Goal: Task Accomplishment & Management: Use online tool/utility

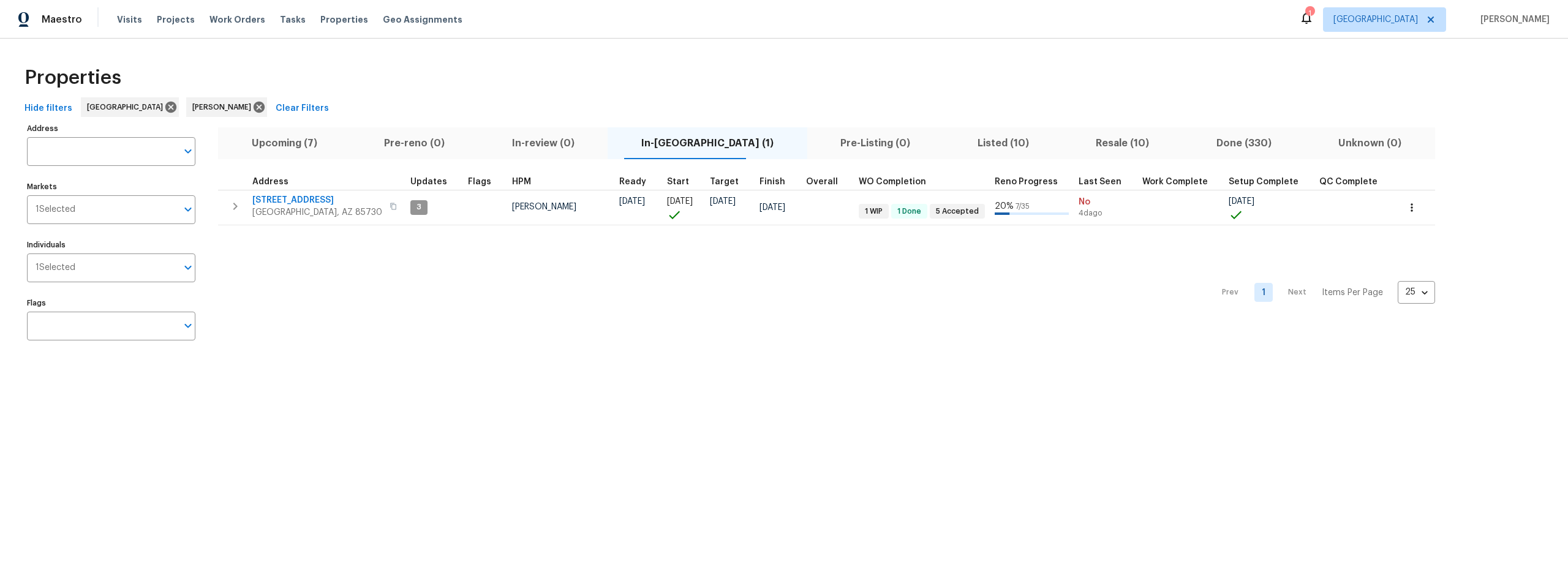
click at [295, 145] on span "Upcoming (7)" at bounding box center [285, 143] width 118 height 17
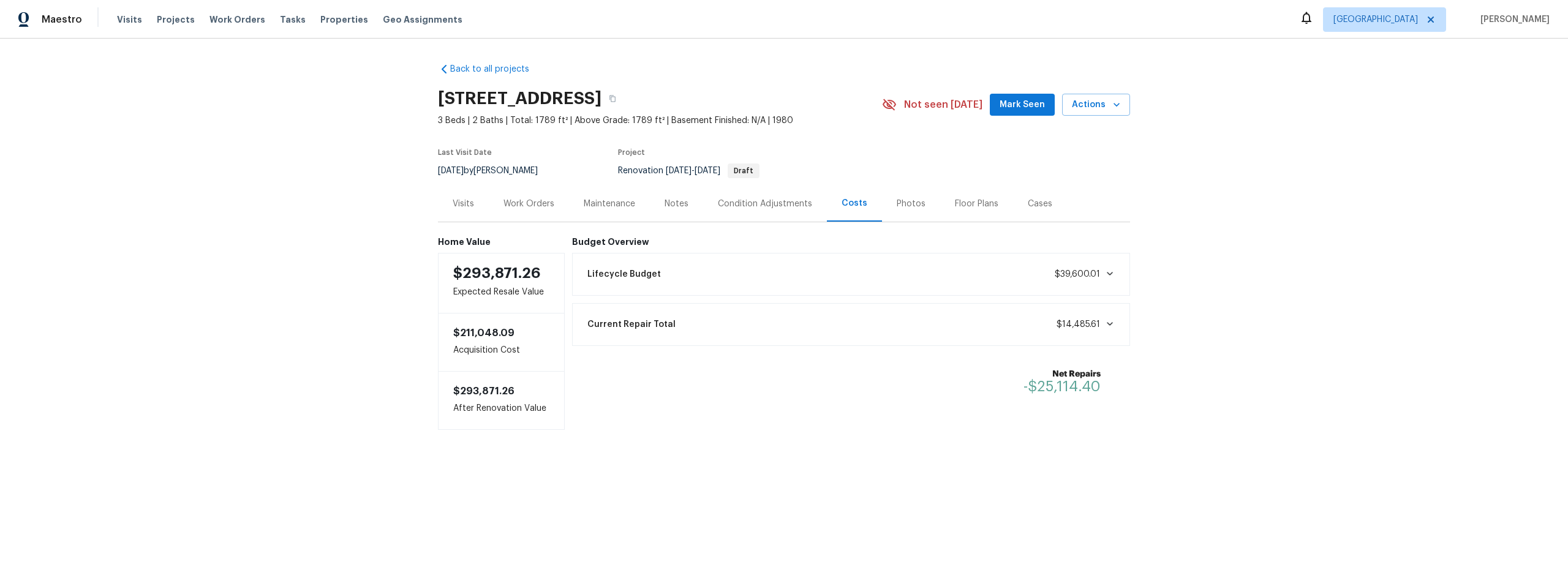
click at [669, 201] on div "Notes" at bounding box center [677, 204] width 24 height 13
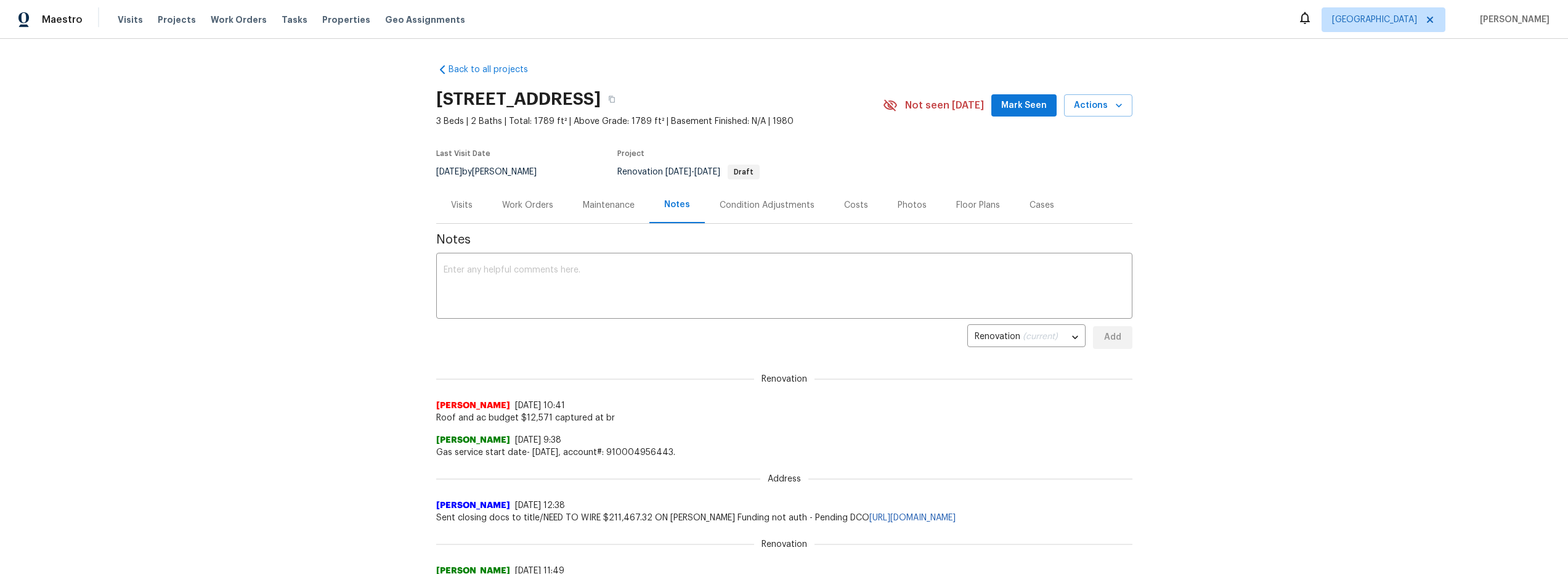
click at [516, 206] on div "Work Orders" at bounding box center [527, 206] width 51 height 13
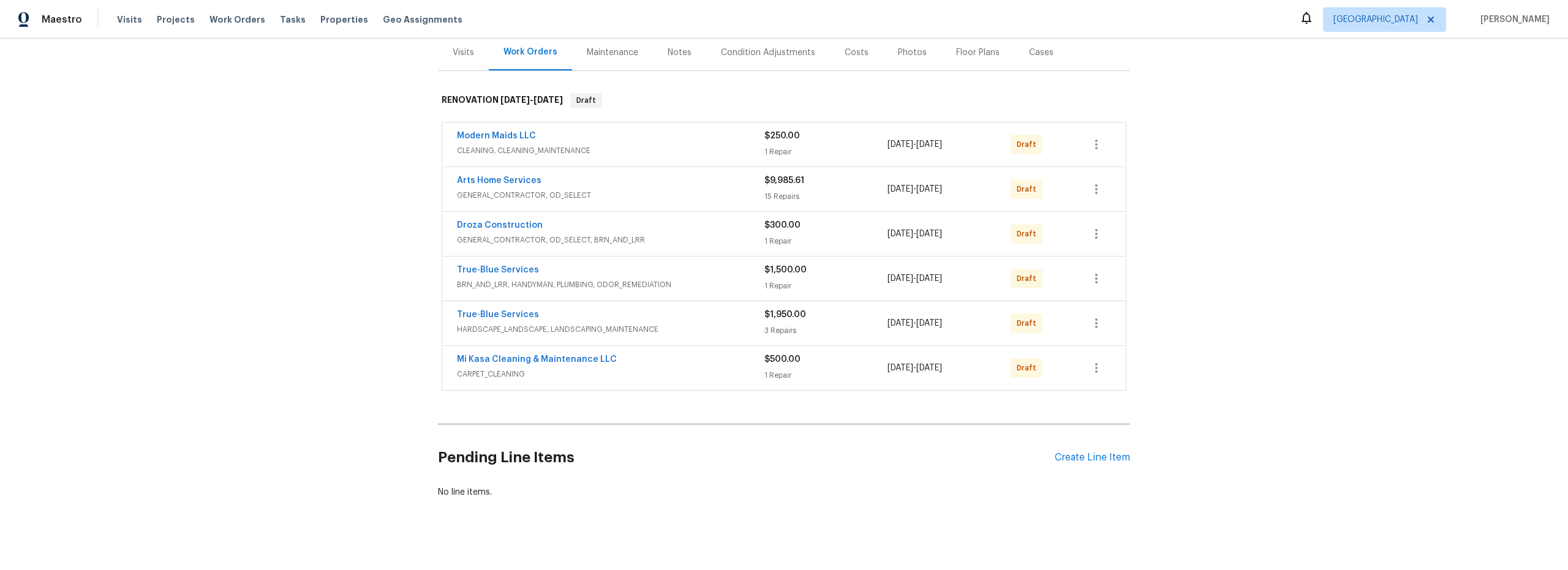
scroll to position [152, 0]
click at [1096, 371] on icon "button" at bounding box center [1096, 366] width 14 height 14
click at [997, 400] on div at bounding box center [784, 285] width 1568 height 570
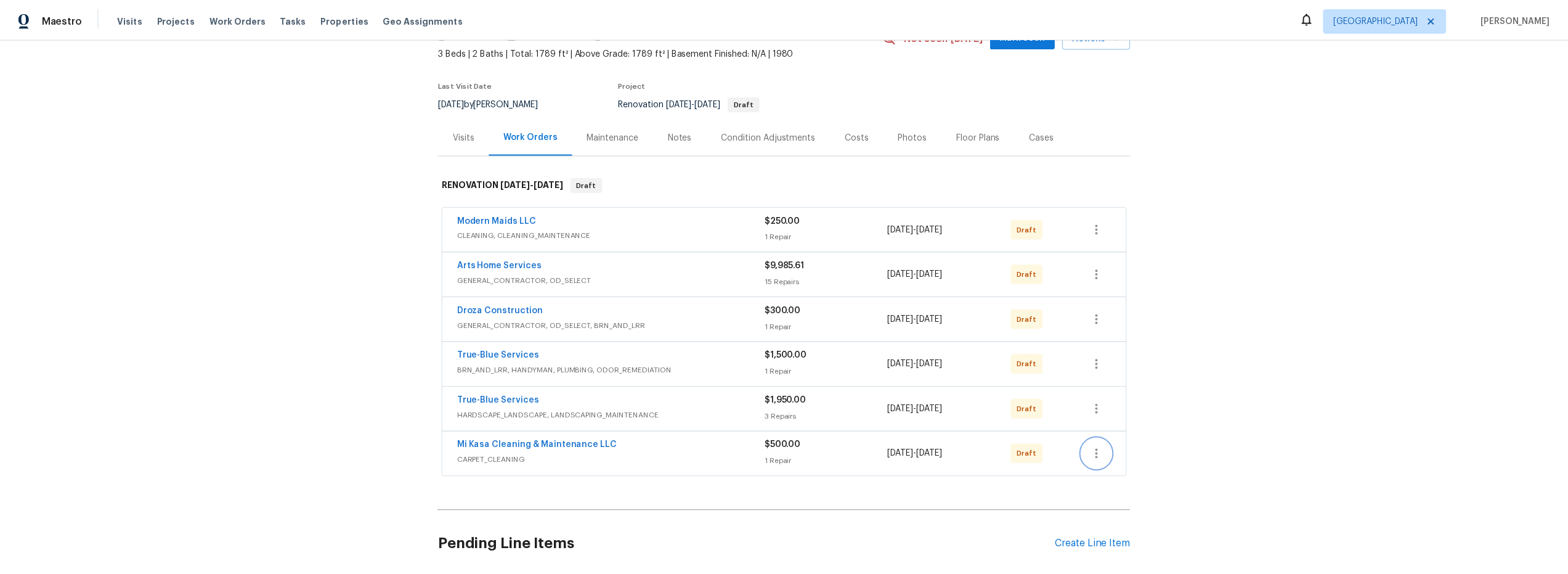
scroll to position [0, 0]
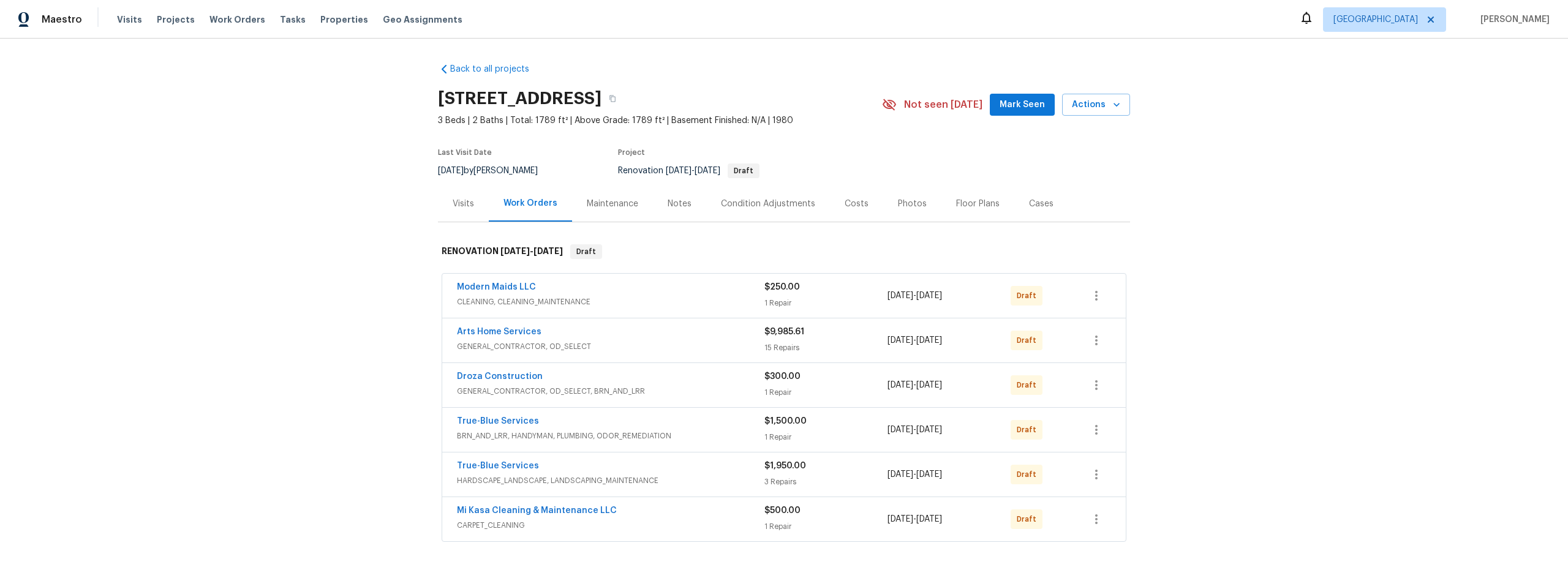
click at [673, 209] on div "Notes" at bounding box center [679, 204] width 24 height 13
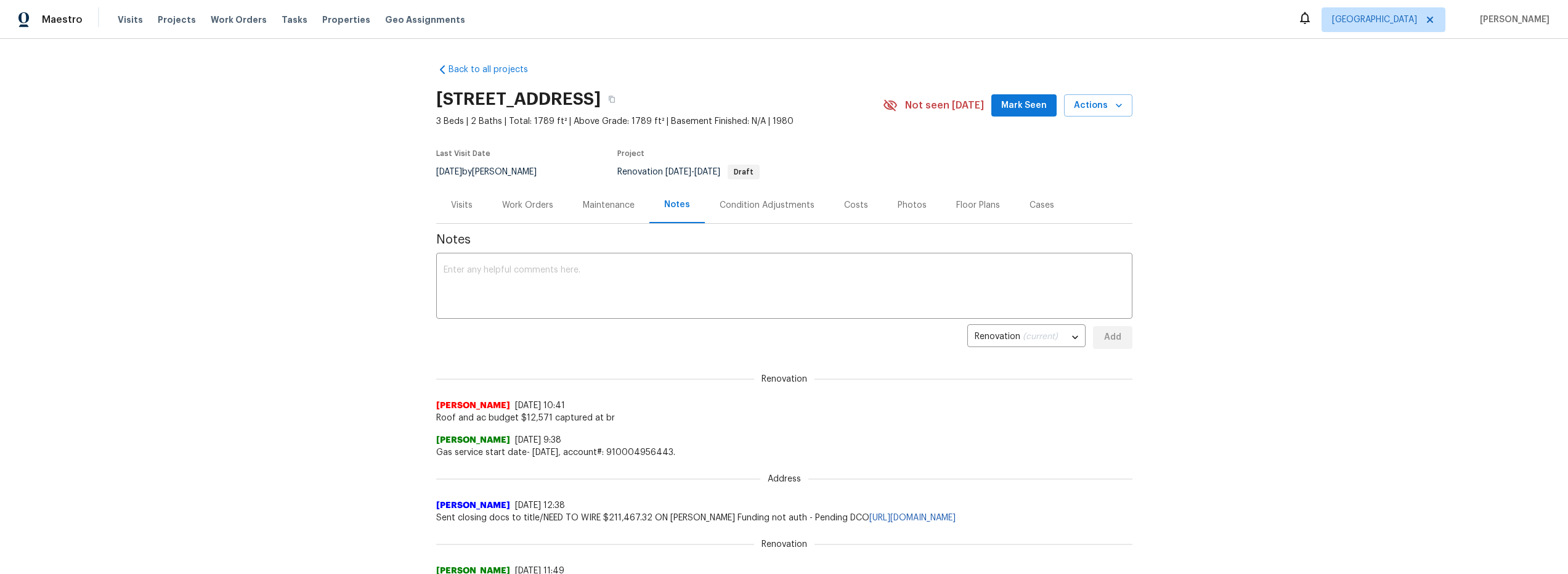
click at [849, 206] on div "Costs" at bounding box center [856, 206] width 24 height 13
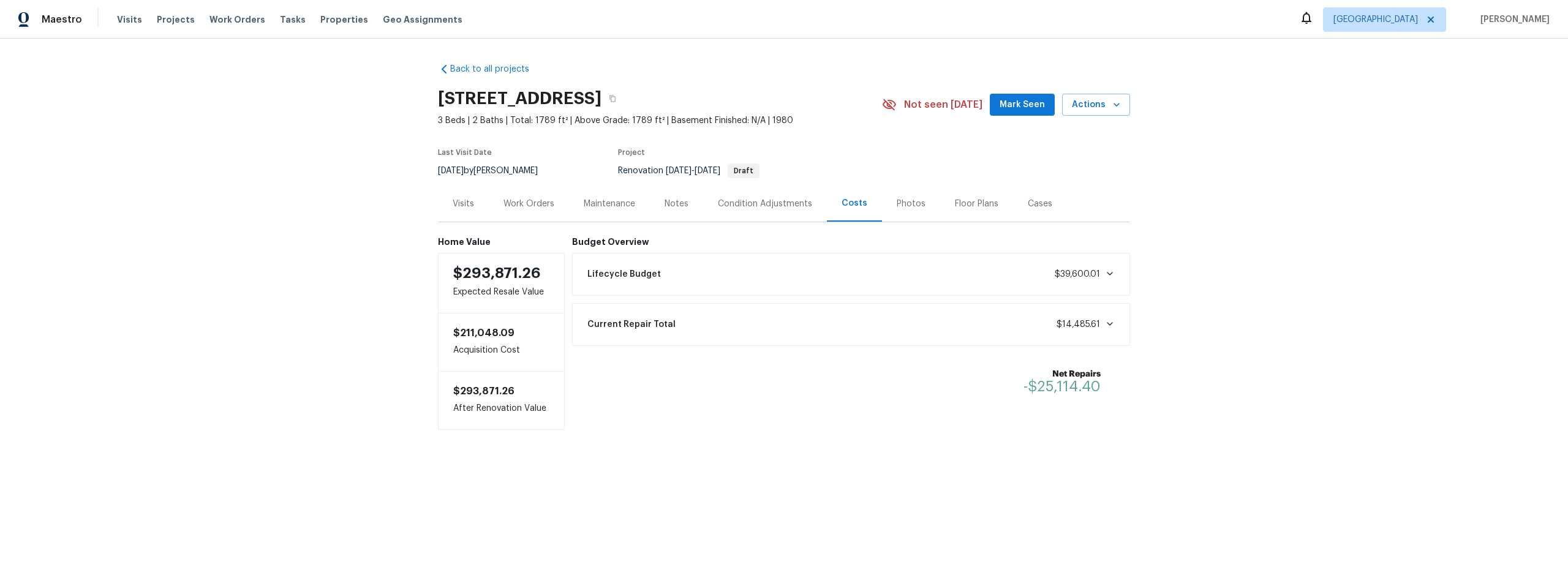
click at [516, 208] on div "Work Orders" at bounding box center [528, 204] width 51 height 13
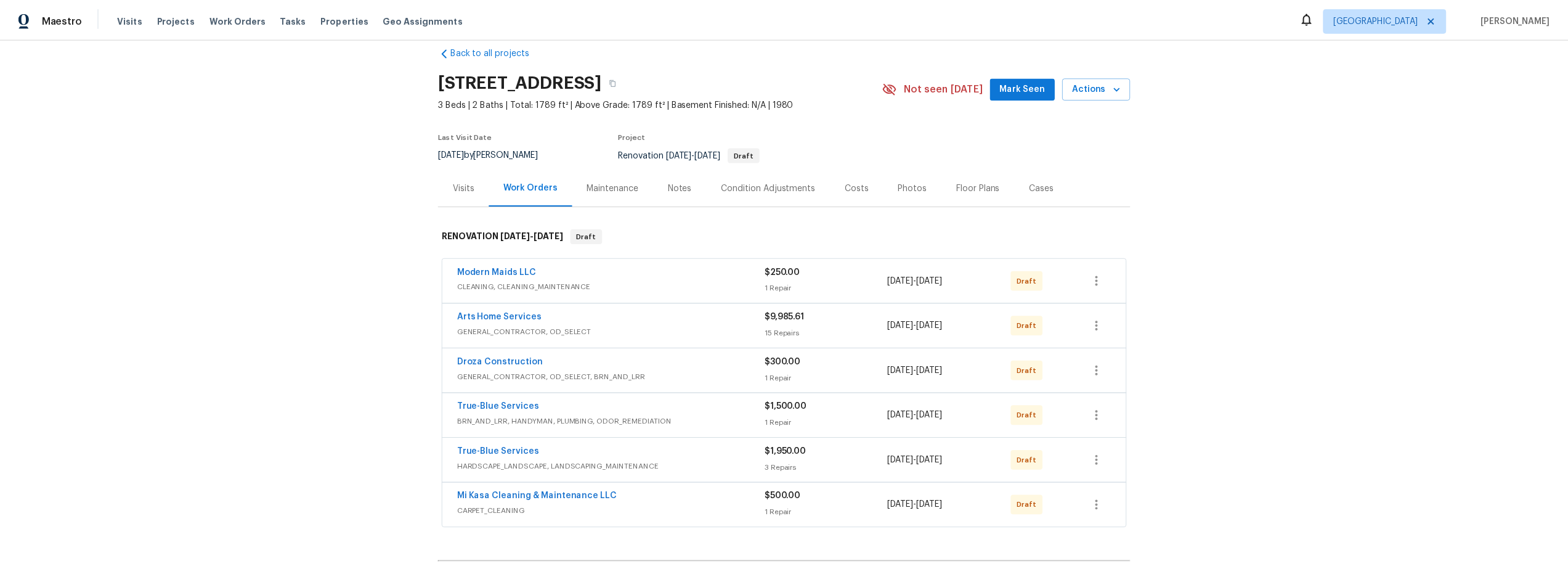
scroll to position [89, 0]
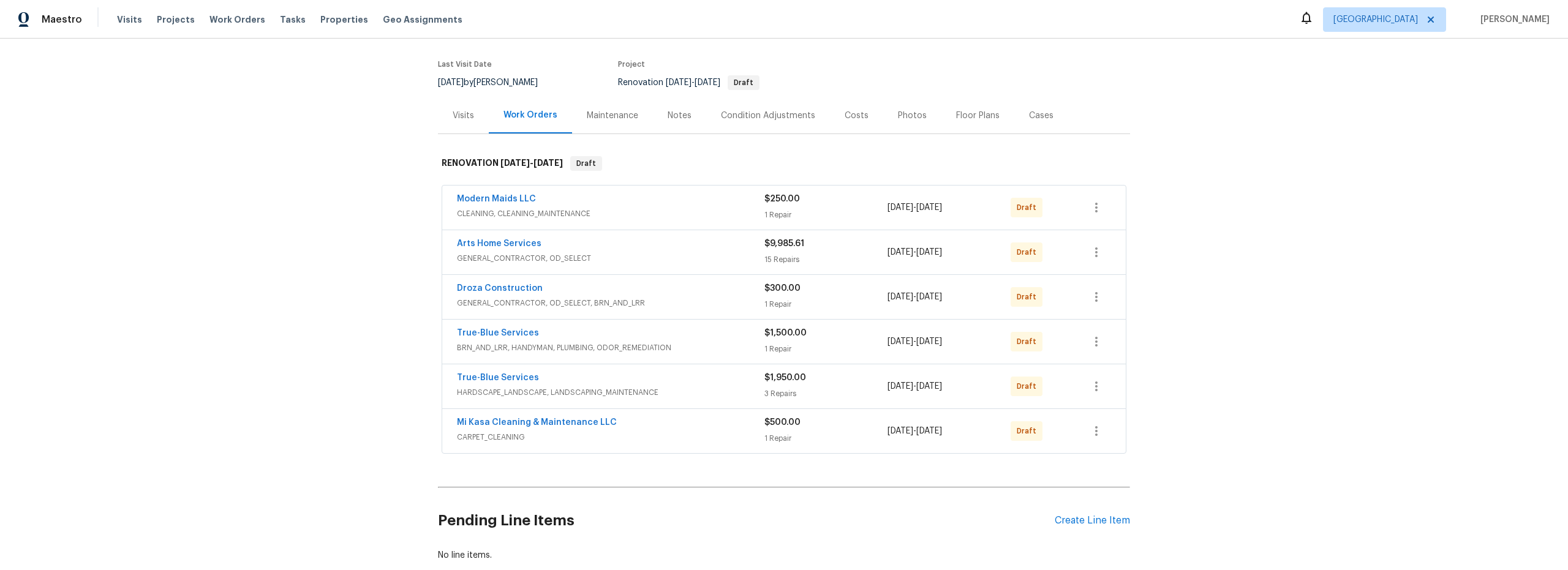
click at [681, 118] on div "Notes" at bounding box center [679, 116] width 24 height 13
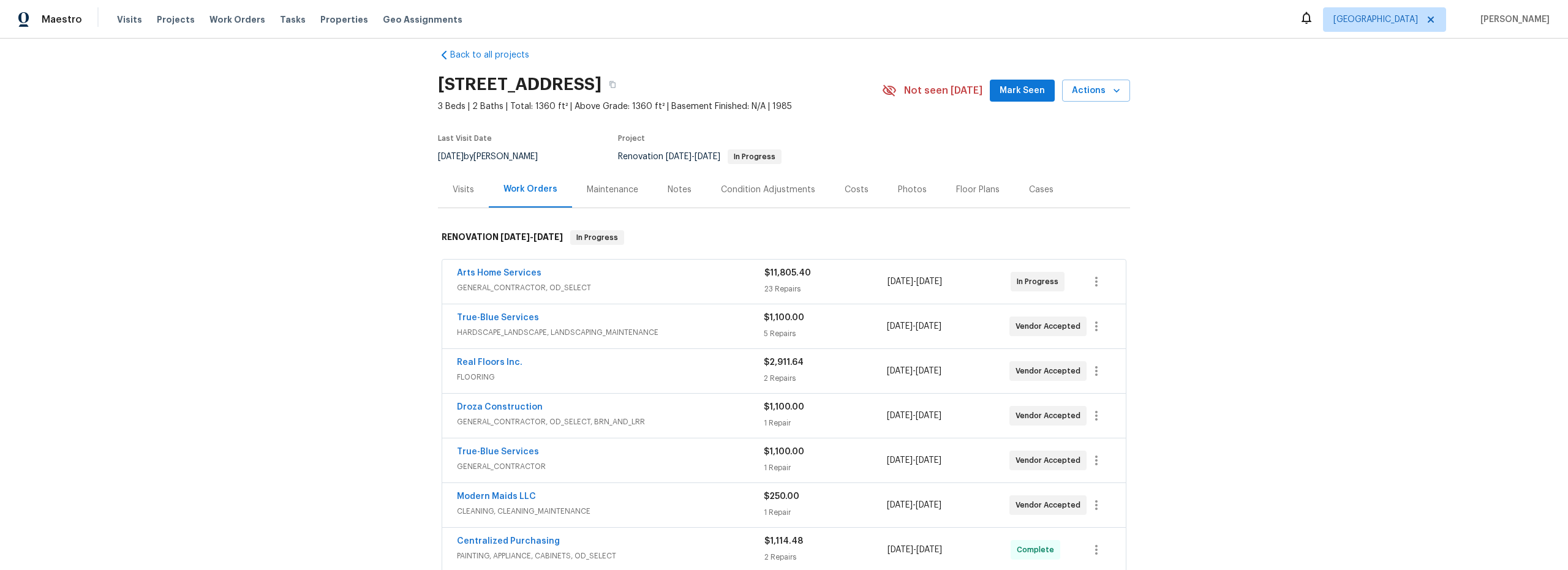
scroll to position [14, 0]
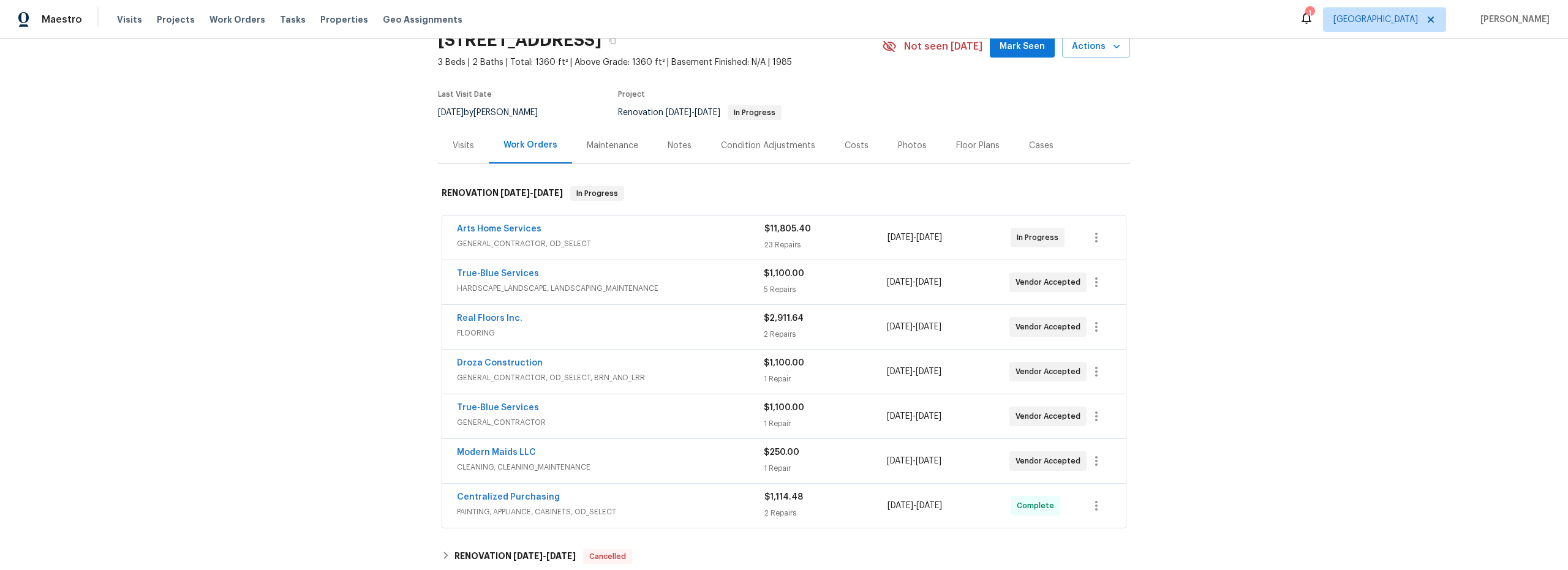
scroll to position [61, 0]
click at [677, 512] on span "PAINTING, APPLIANCE, CABINETS, OD_SELECT" at bounding box center [610, 509] width 308 height 13
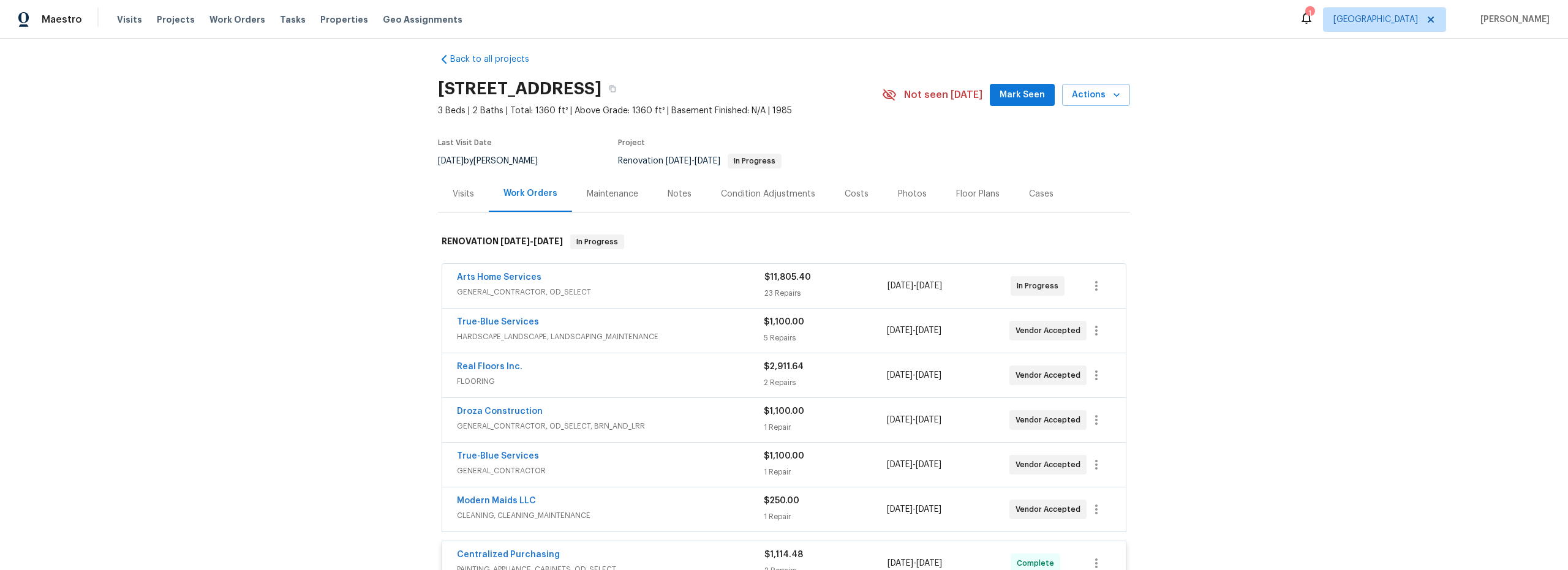
scroll to position [0, 0]
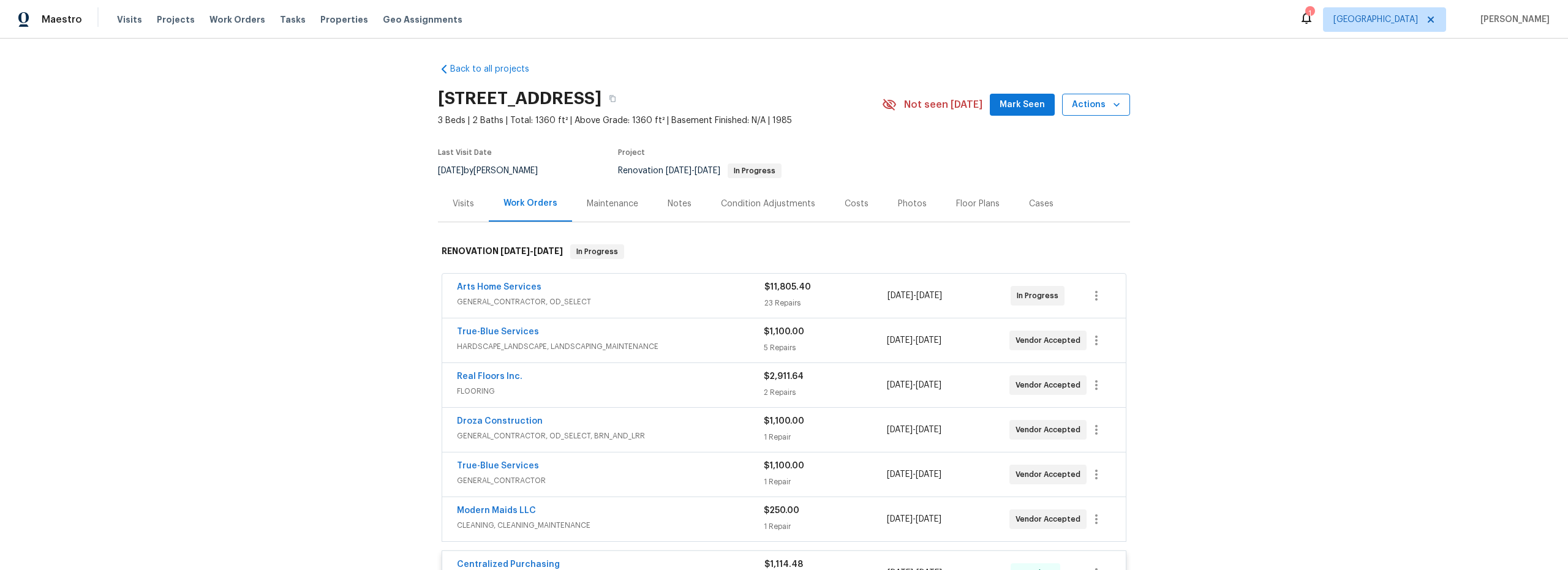
click at [1088, 108] on span "Actions" at bounding box center [1096, 105] width 48 height 15
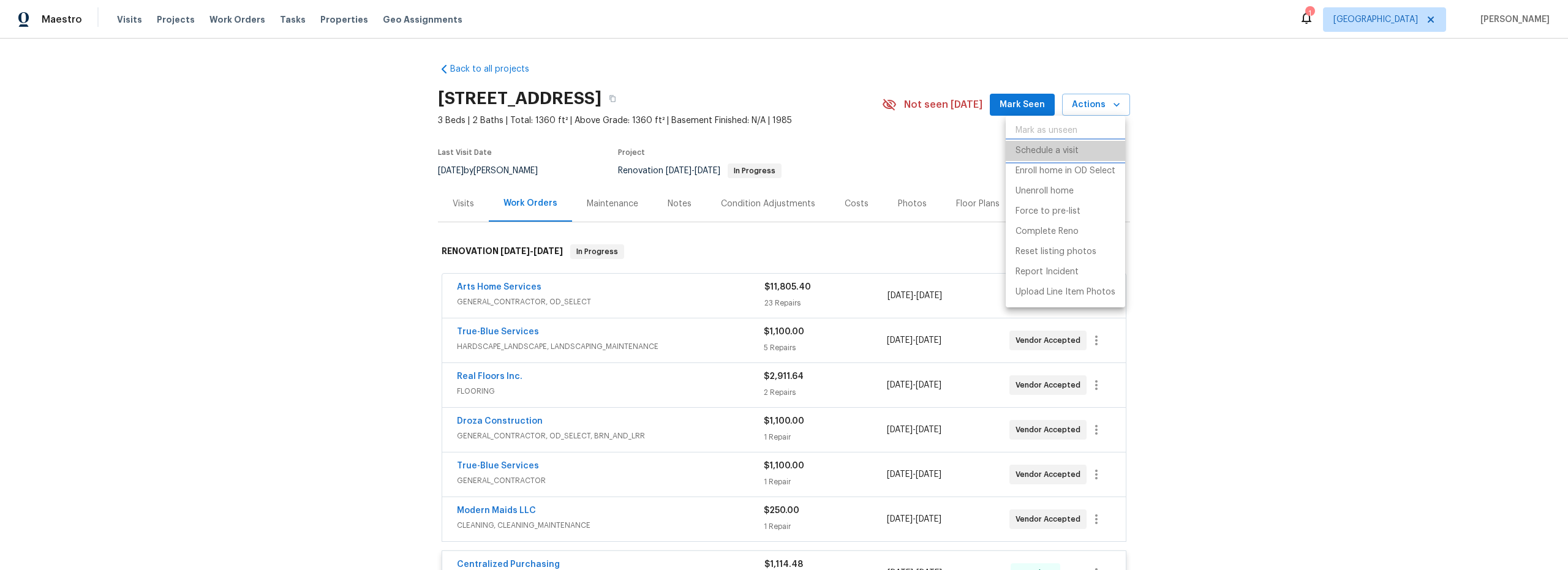
click at [1057, 156] on p "Schedule a visit" at bounding box center [1047, 151] width 63 height 13
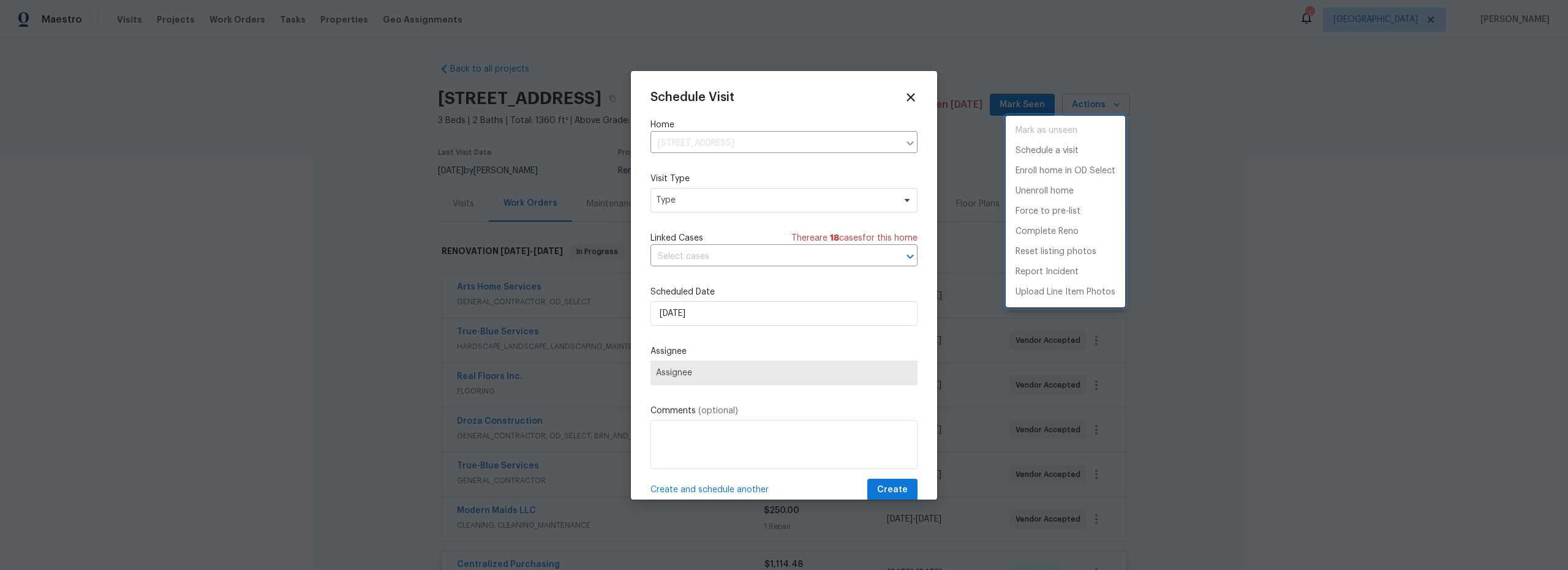
click at [736, 208] on div at bounding box center [784, 285] width 1568 height 570
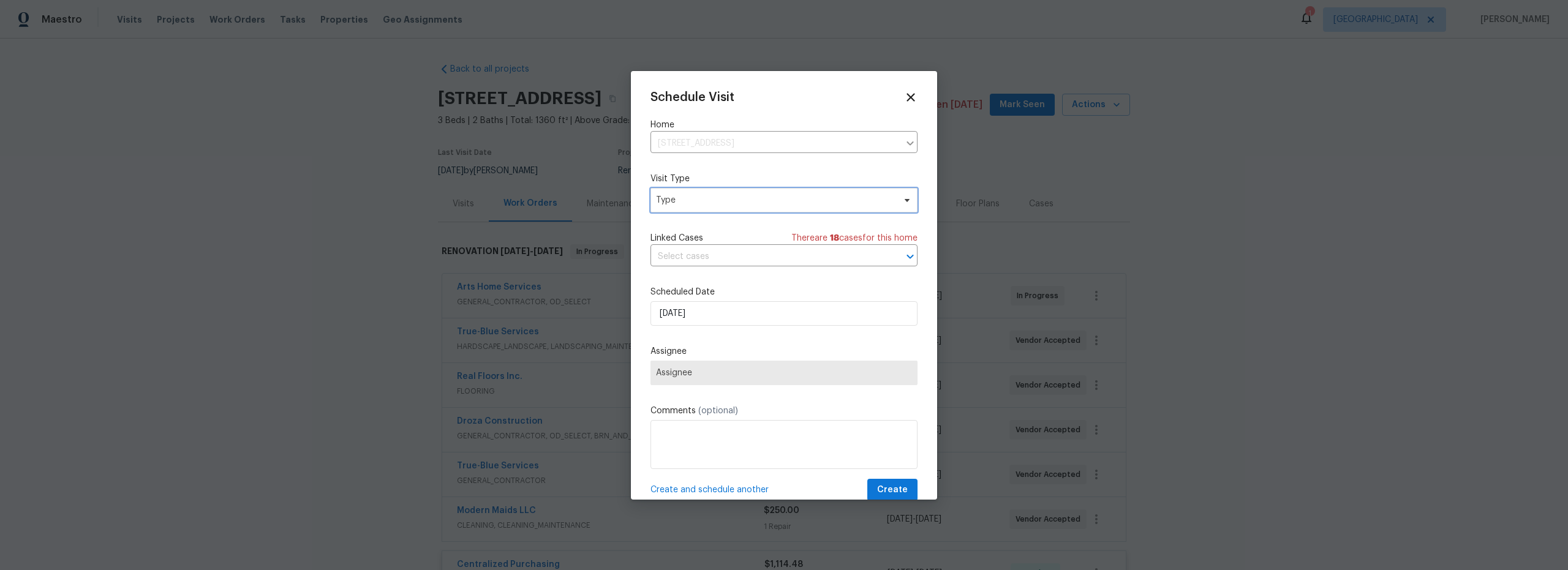
click at [729, 204] on span "Type" at bounding box center [775, 200] width 238 height 13
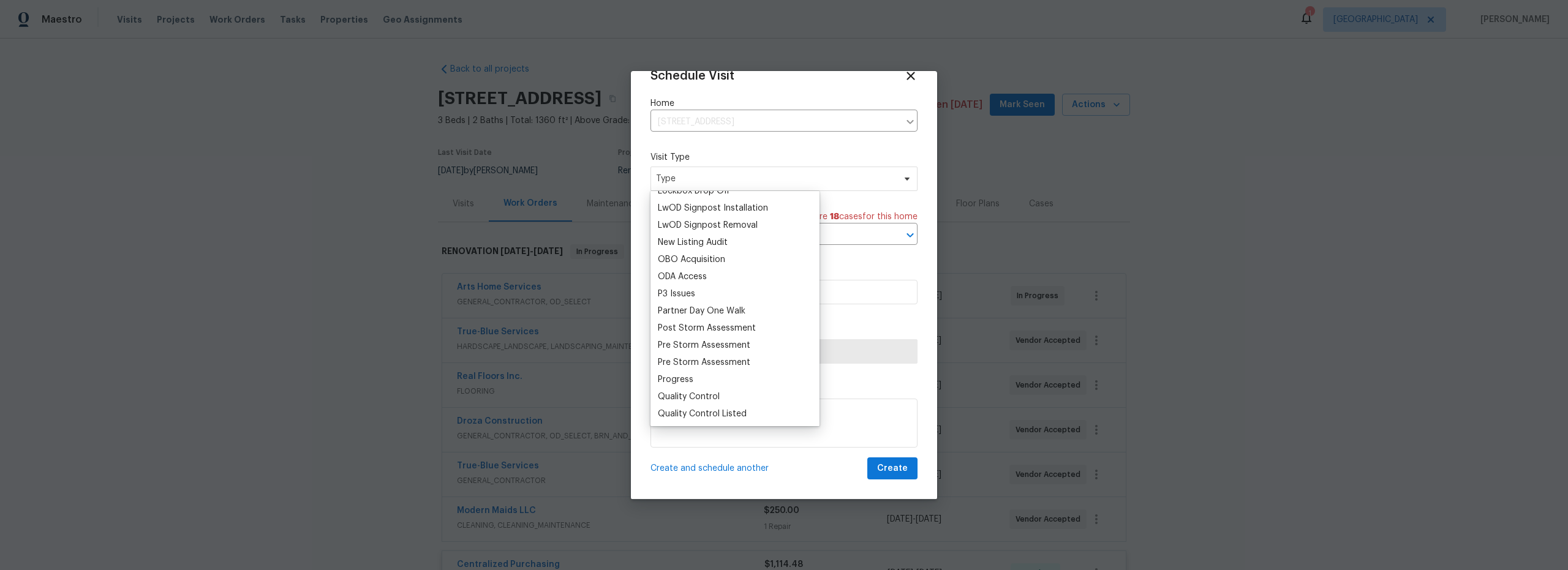
scroll to position [648, 0]
click at [679, 376] on div "Progress" at bounding box center [676, 377] width 36 height 13
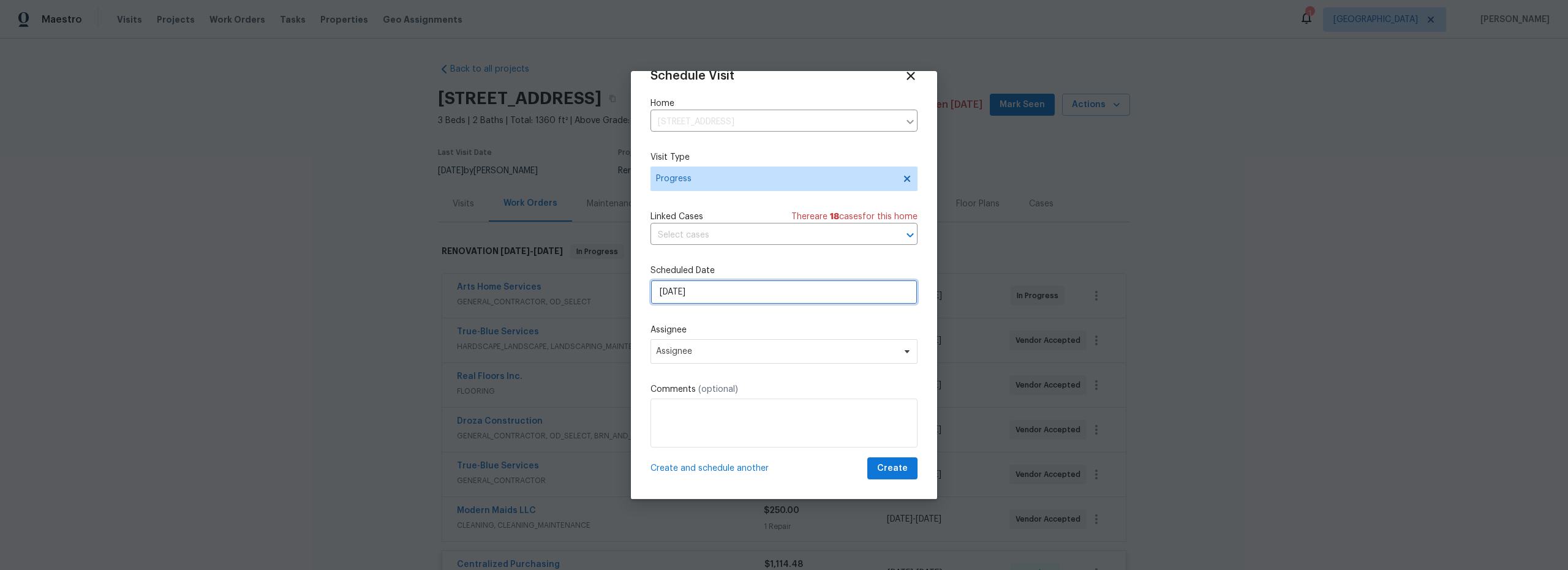
click at [745, 297] on input "[DATE]" at bounding box center [784, 292] width 267 height 24
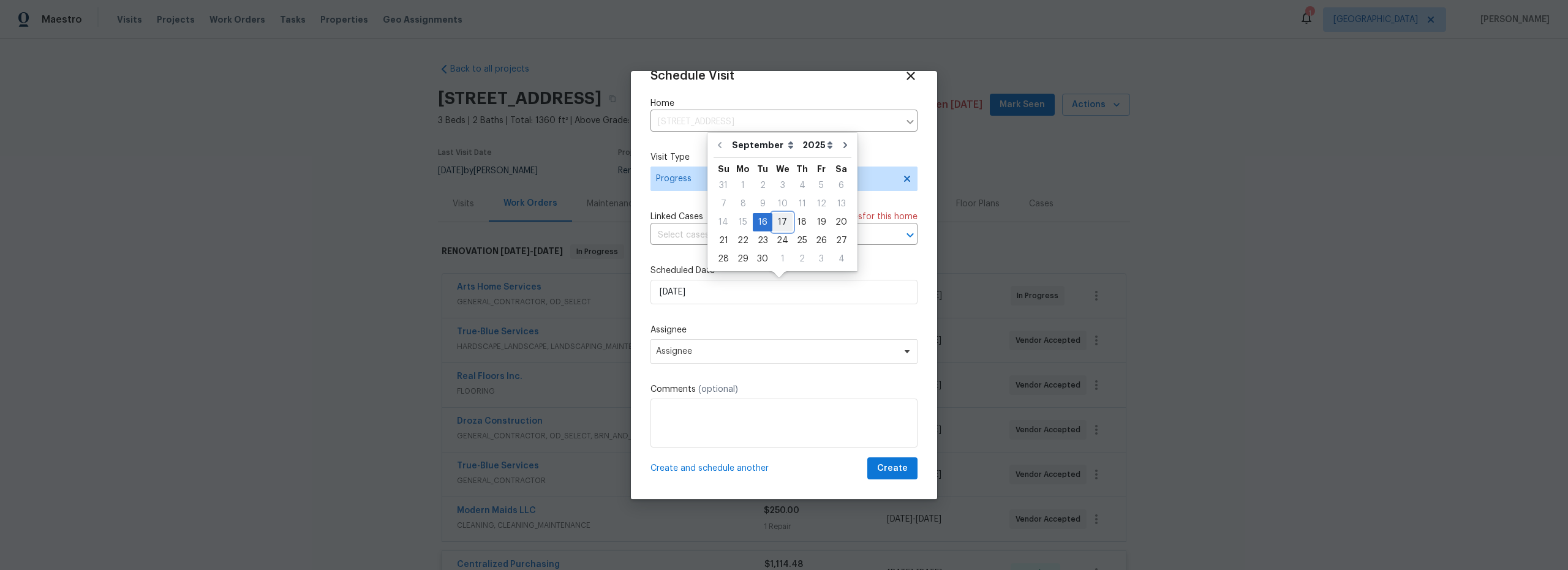
click at [776, 224] on div "17" at bounding box center [783, 222] width 20 height 17
type input "[DATE]"
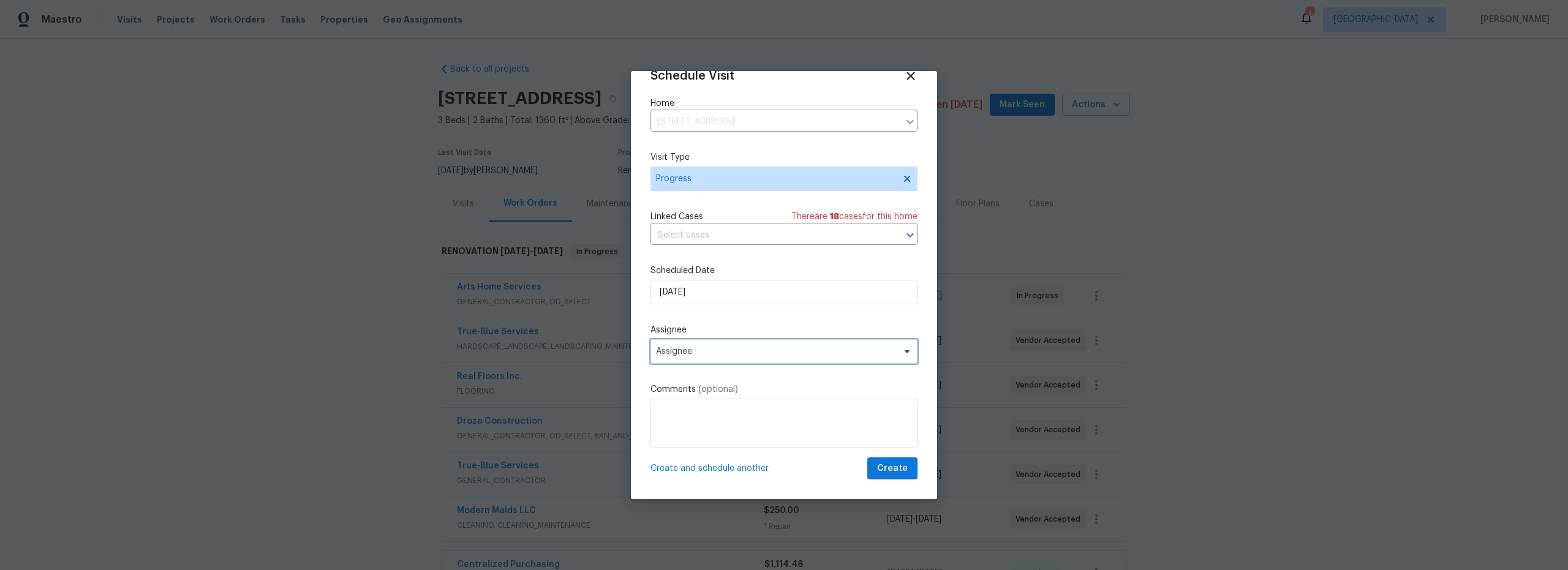
click at [735, 348] on span "Assignee" at bounding box center [776, 351] width 240 height 10
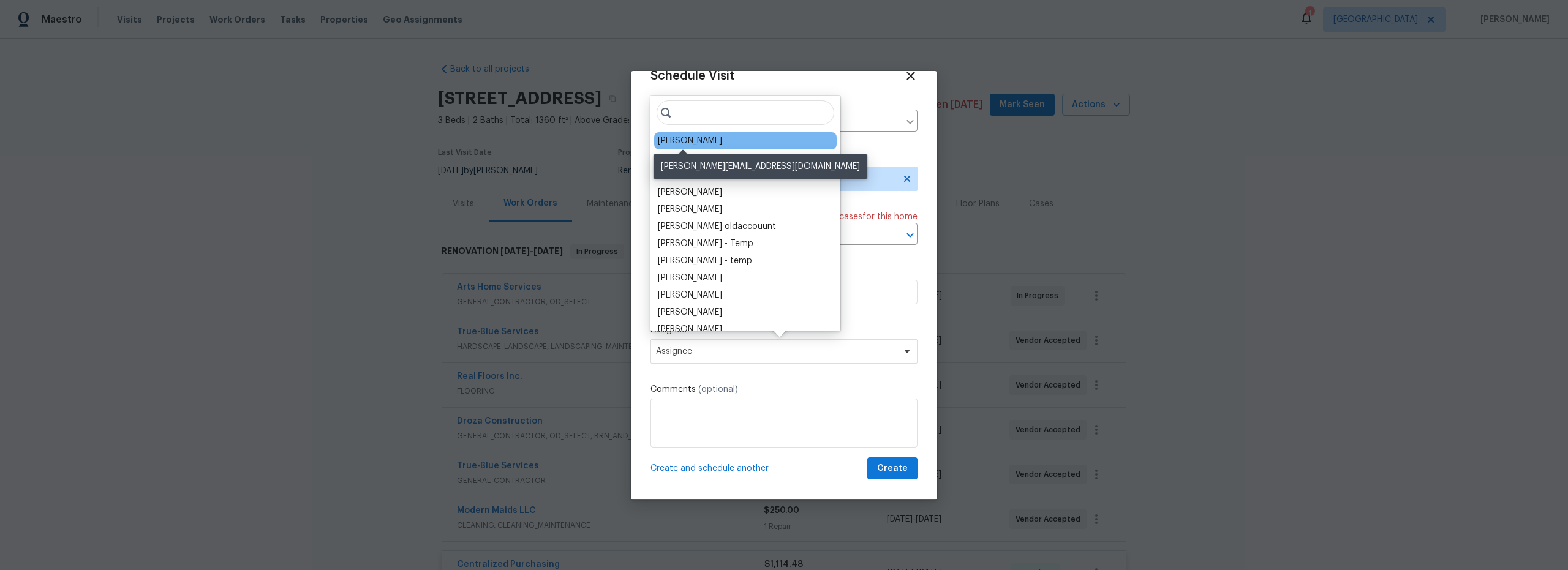
click at [694, 137] on div "[PERSON_NAME]" at bounding box center [690, 141] width 65 height 13
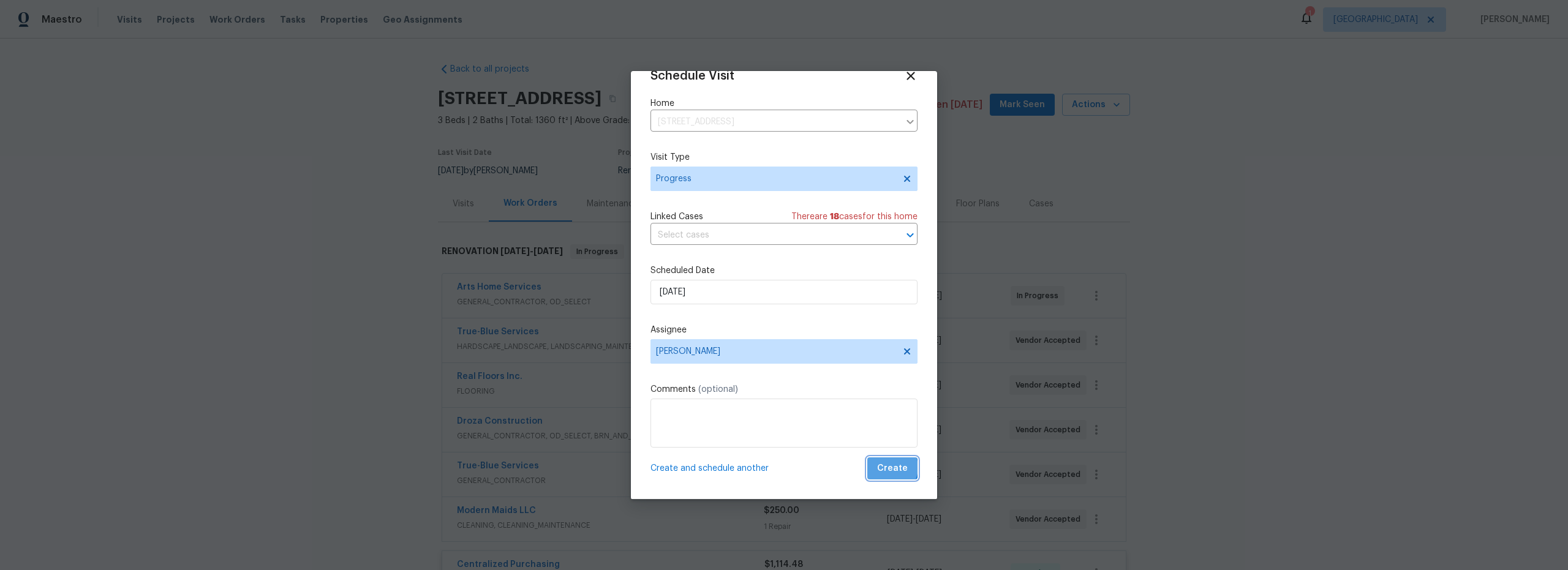
click at [884, 468] on span "Create" at bounding box center [892, 469] width 31 height 15
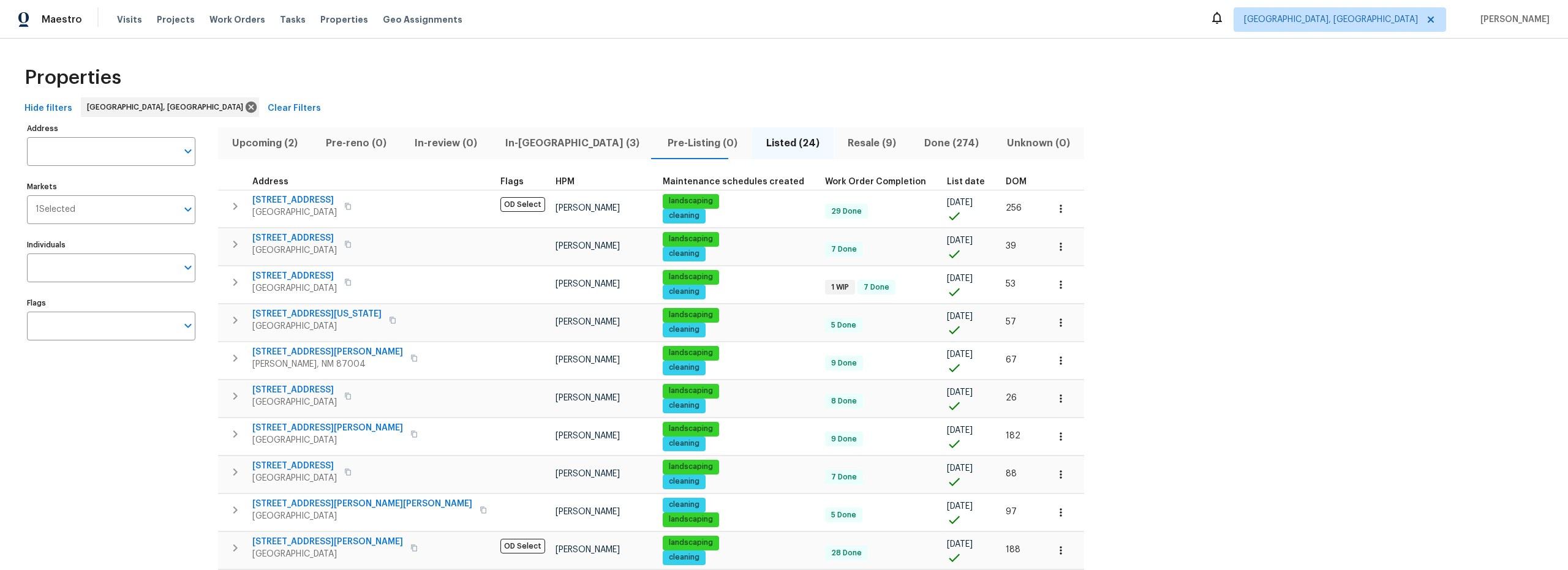
click at [513, 144] on span "In-reno (3)" at bounding box center [573, 143] width 148 height 17
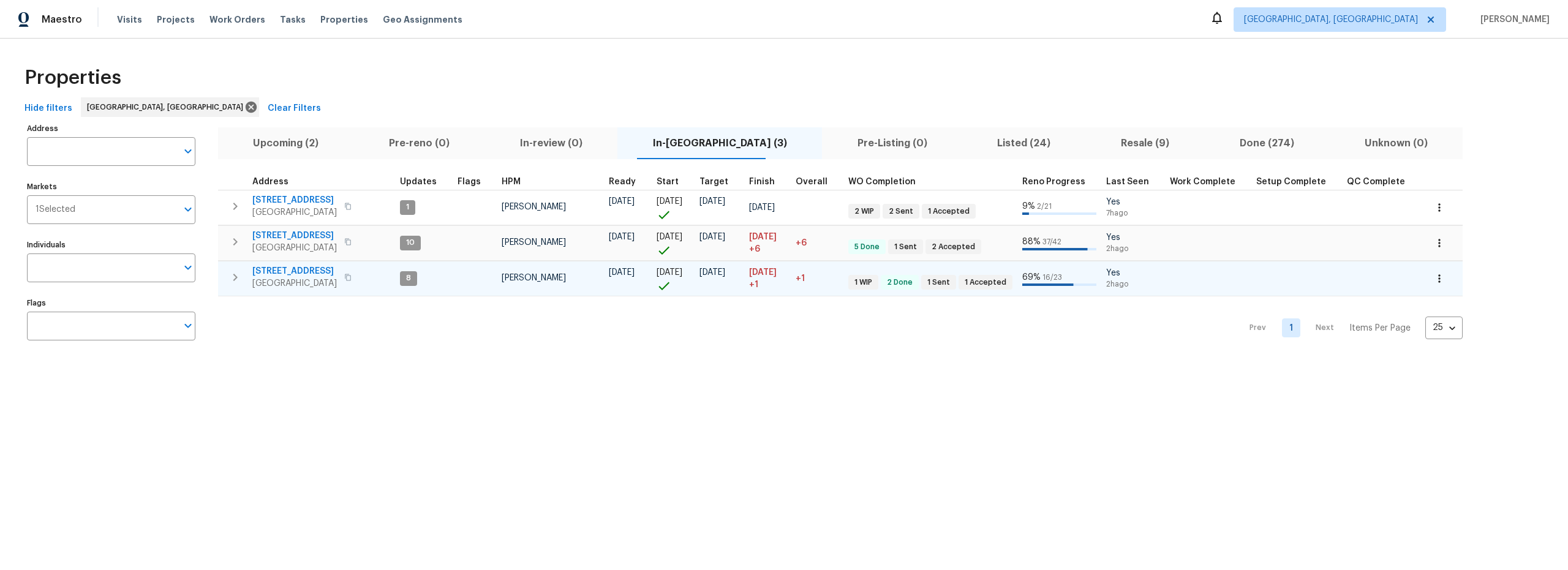
click at [321, 268] on span "8015 Alto Rey Ct NW" at bounding box center [295, 271] width 85 height 13
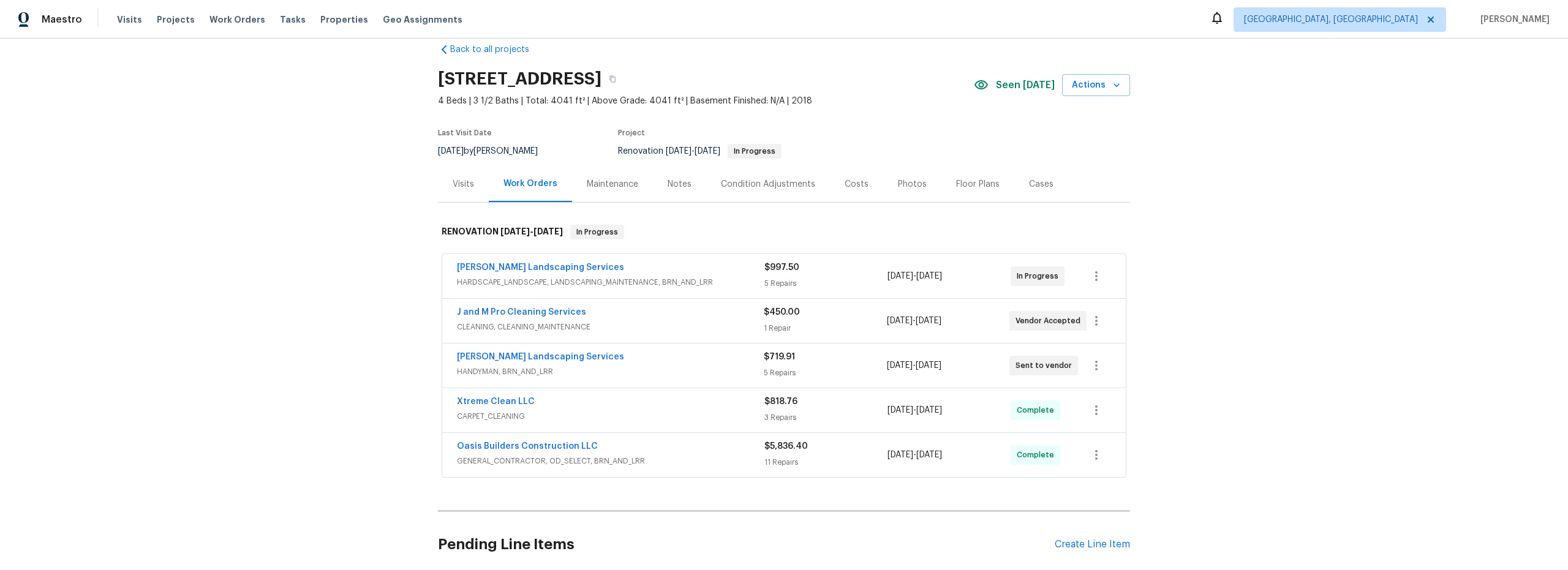
scroll to position [25, 0]
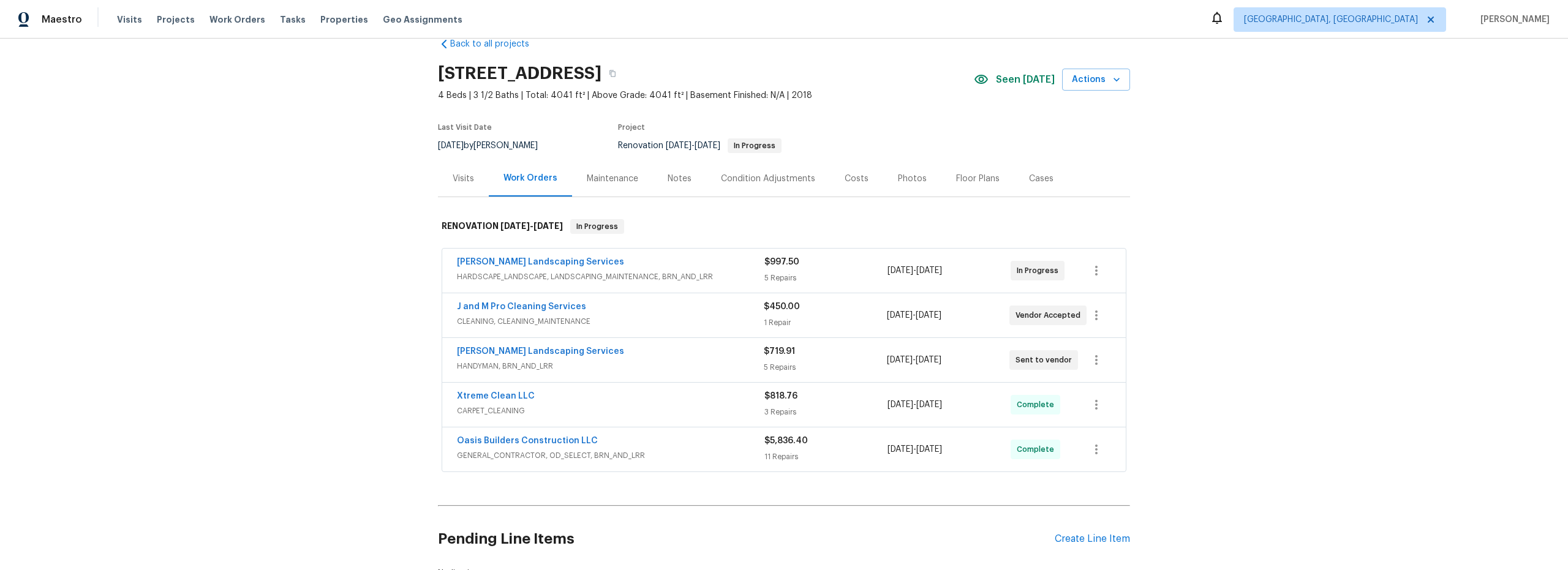
click at [676, 414] on span "CARPET_CLEANING" at bounding box center [610, 411] width 308 height 13
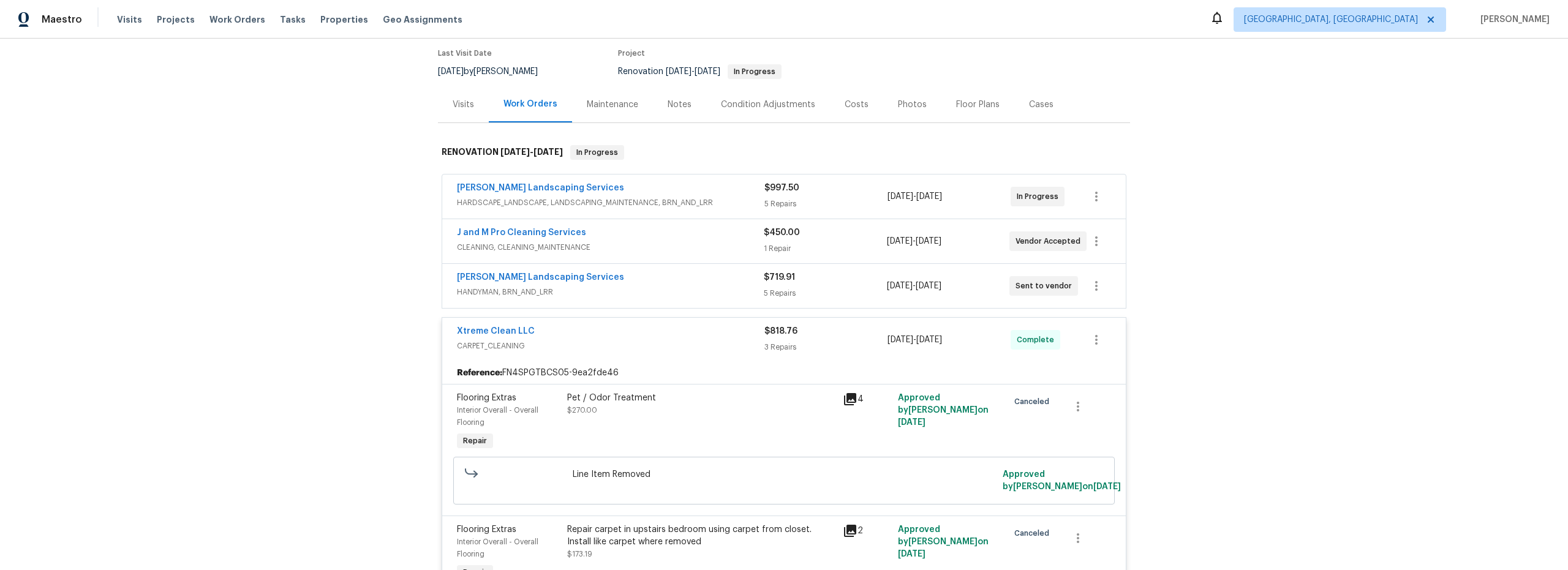
scroll to position [101, 0]
click at [743, 425] on div "Pet / Odor Treatment $270.00" at bounding box center [701, 420] width 276 height 68
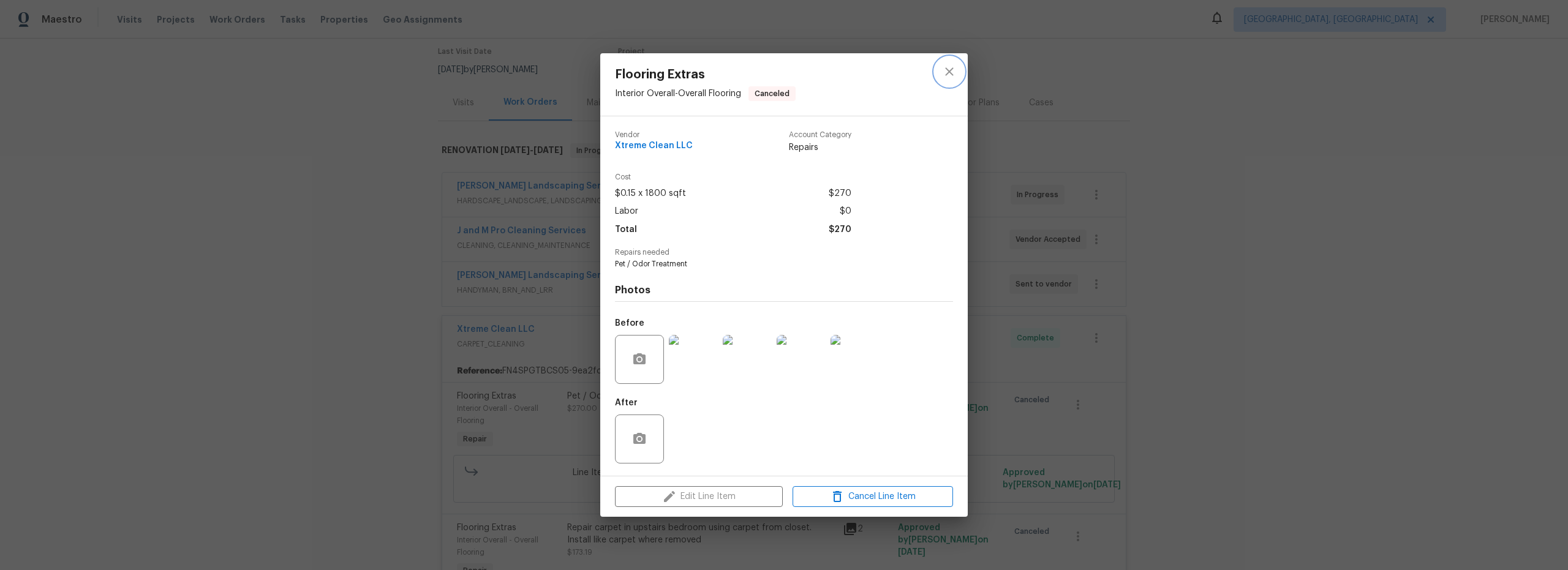
click at [942, 73] on icon "close" at bounding box center [949, 71] width 14 height 14
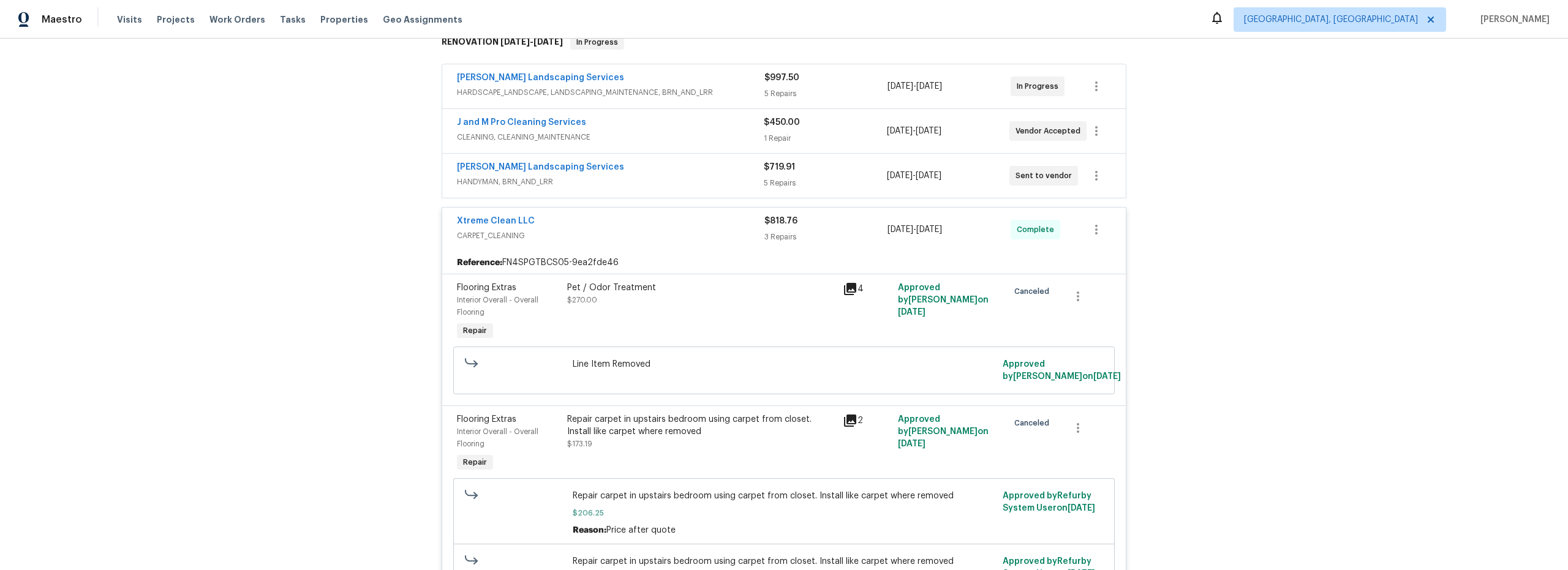
scroll to position [0, 0]
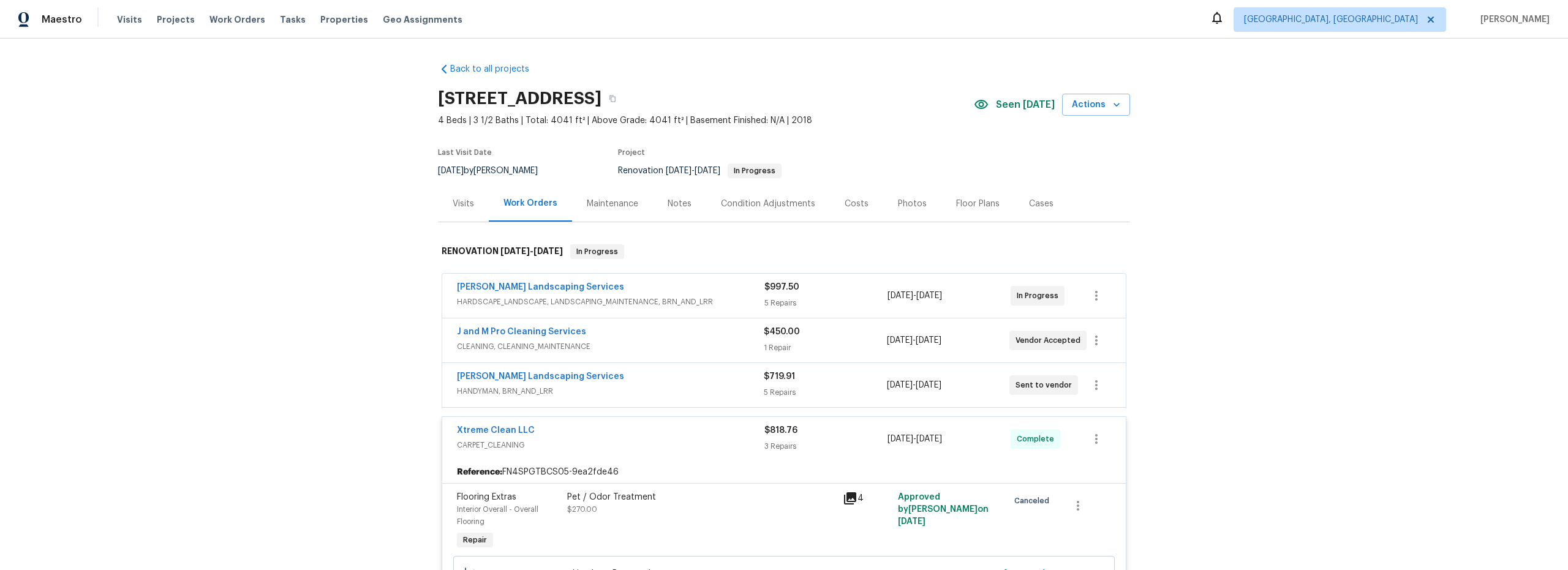
click at [848, 204] on div "Costs" at bounding box center [857, 204] width 24 height 13
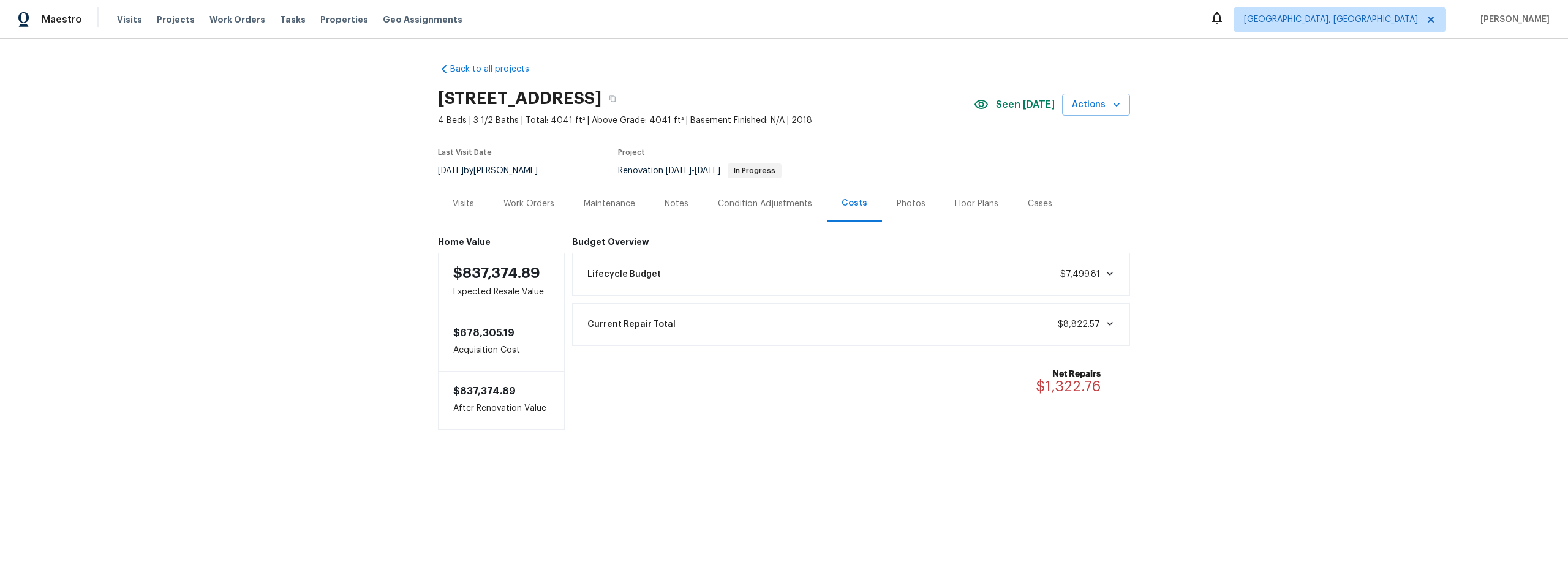
click at [545, 204] on div "Work Orders" at bounding box center [528, 204] width 51 height 13
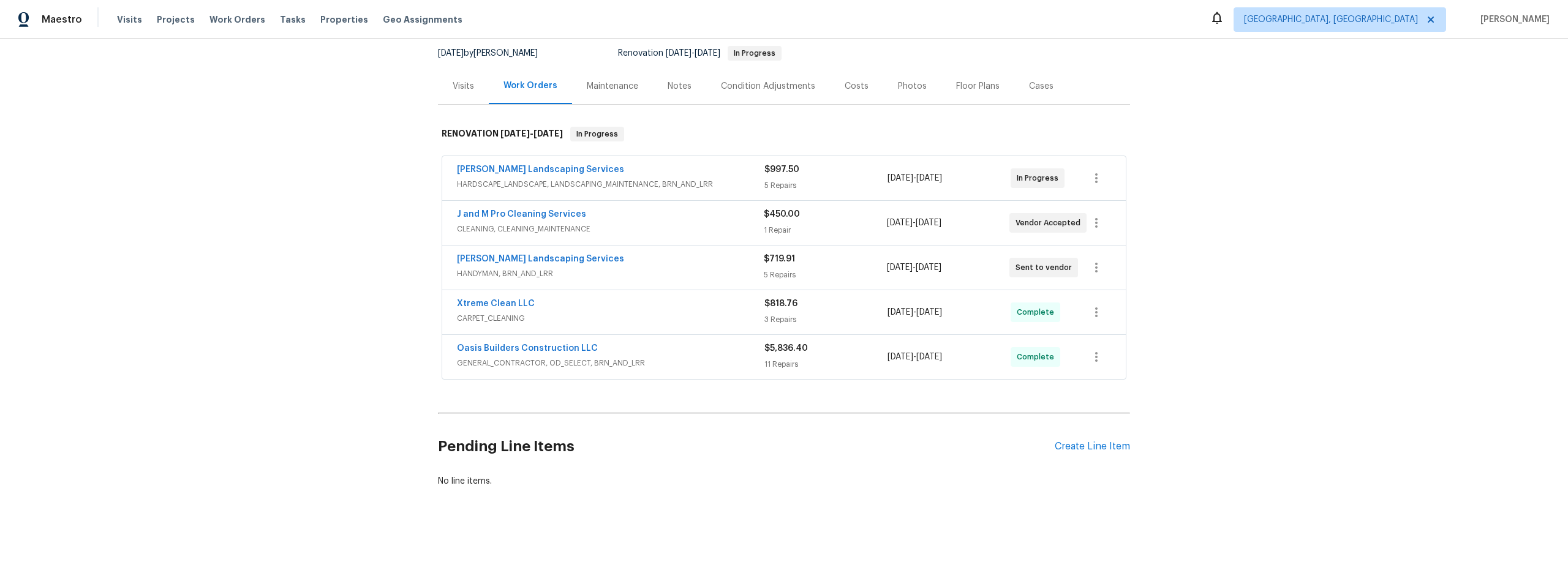
scroll to position [100, 0]
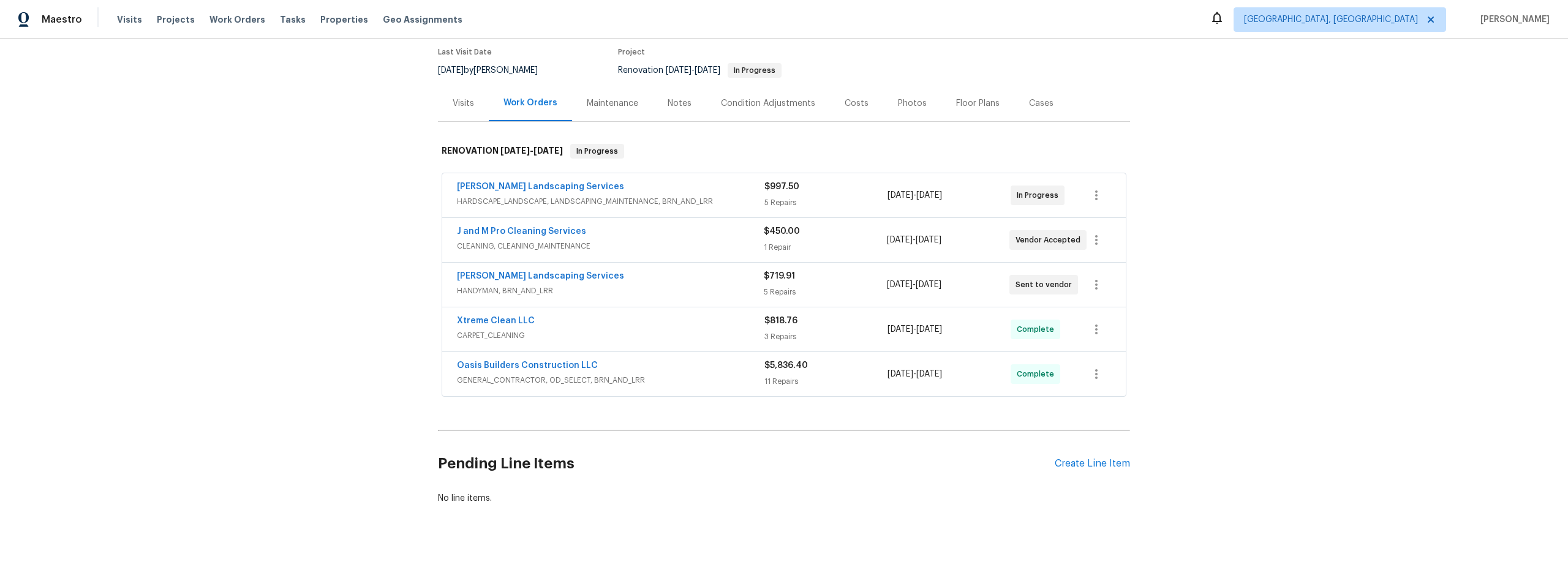
click at [701, 287] on span "HANDYMAN, BRN_AND_LRR" at bounding box center [610, 291] width 307 height 13
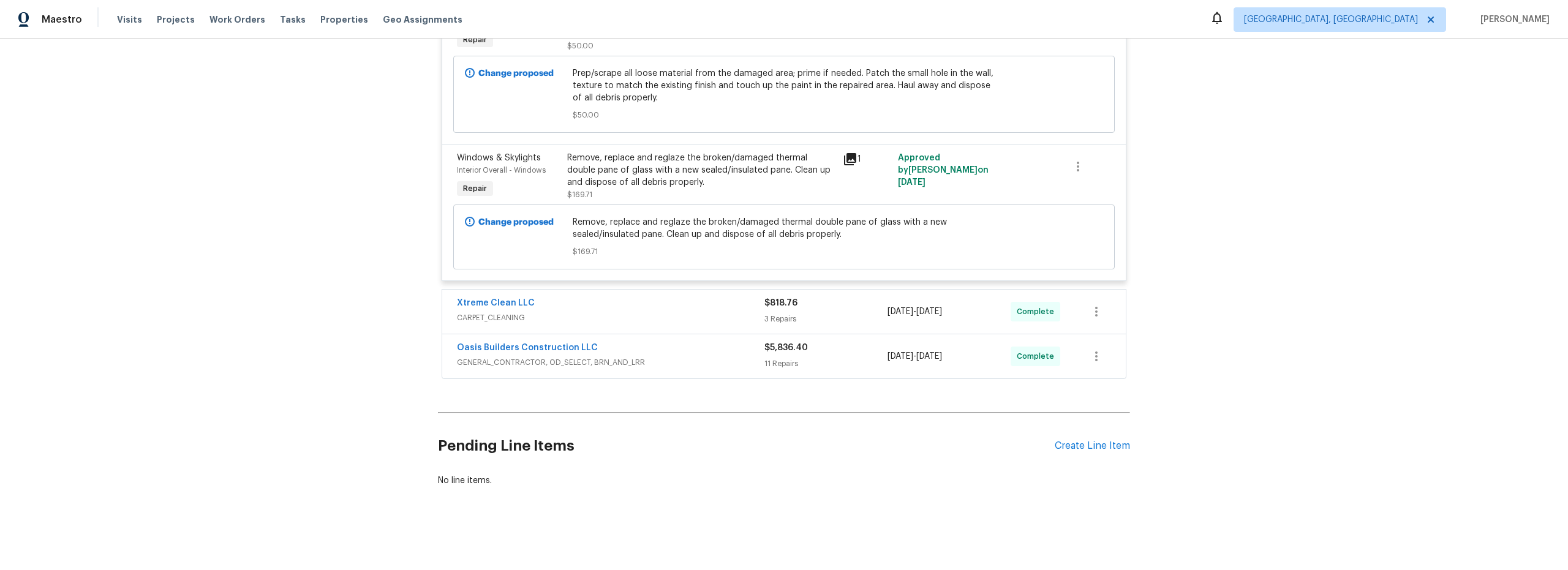
scroll to position [985, 0]
click at [724, 361] on span "GENERAL_CONTRACTOR, OD_SELECT, BRN_AND_LRR" at bounding box center [610, 366] width 308 height 13
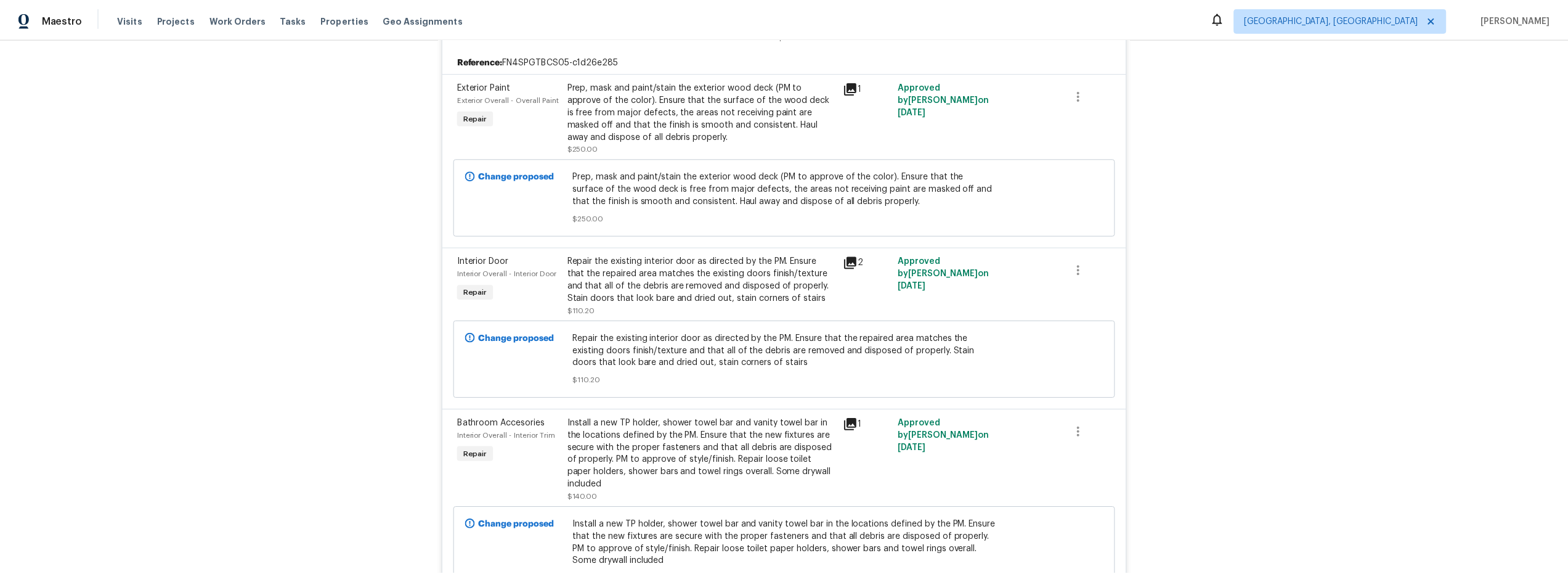
scroll to position [0, 0]
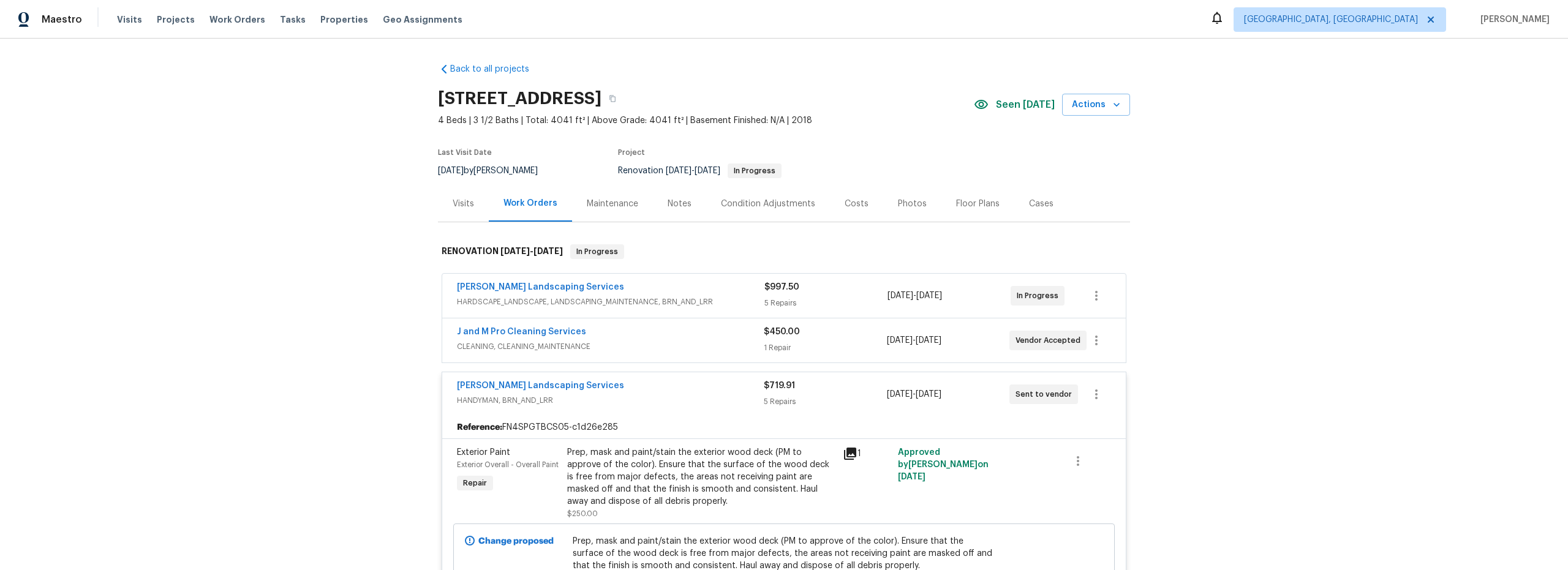
click at [667, 202] on div "Notes" at bounding box center [679, 204] width 24 height 13
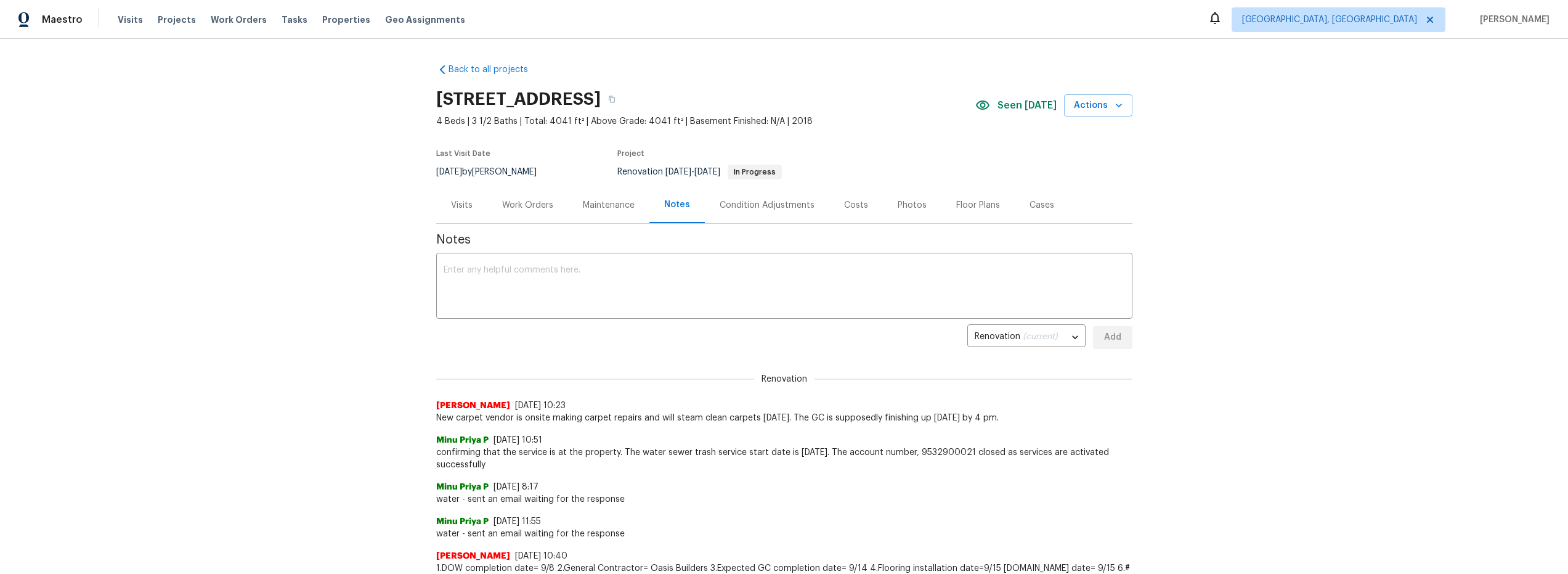
drag, startPoint x: 526, startPoint y: 208, endPoint x: 543, endPoint y: 221, distance: 21.4
click at [526, 208] on div "Work Orders" at bounding box center [527, 206] width 51 height 13
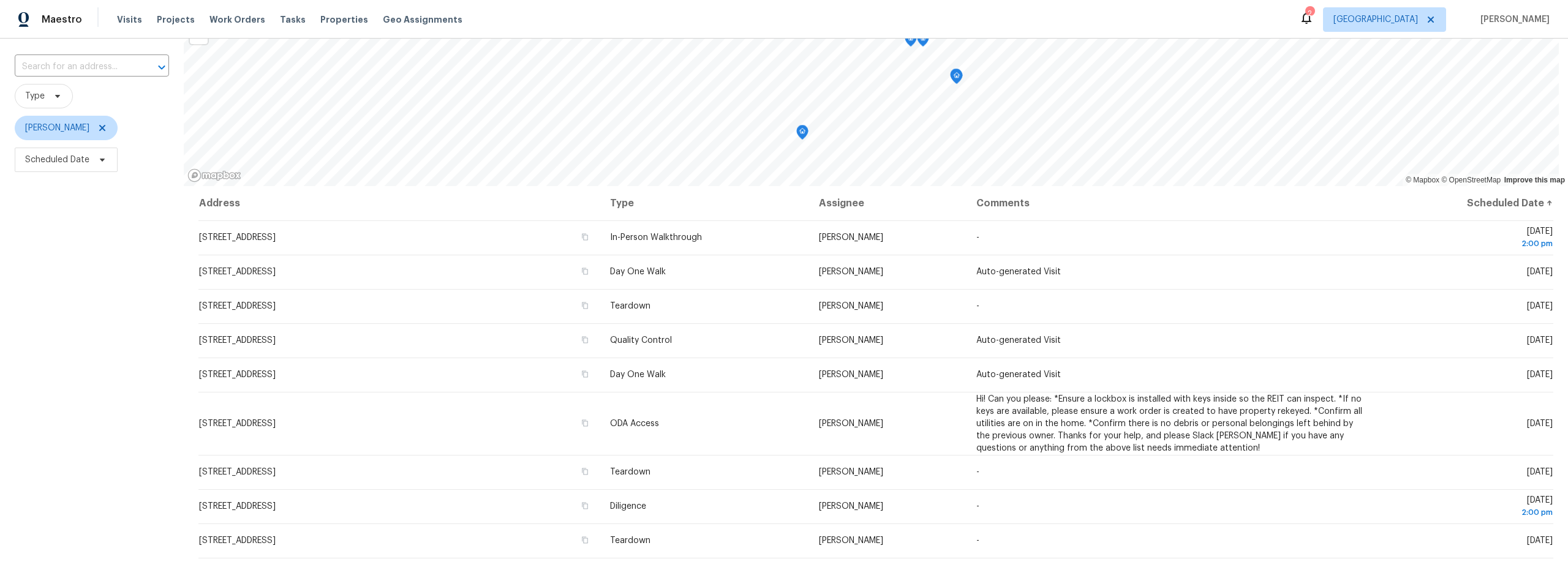
scroll to position [98, 0]
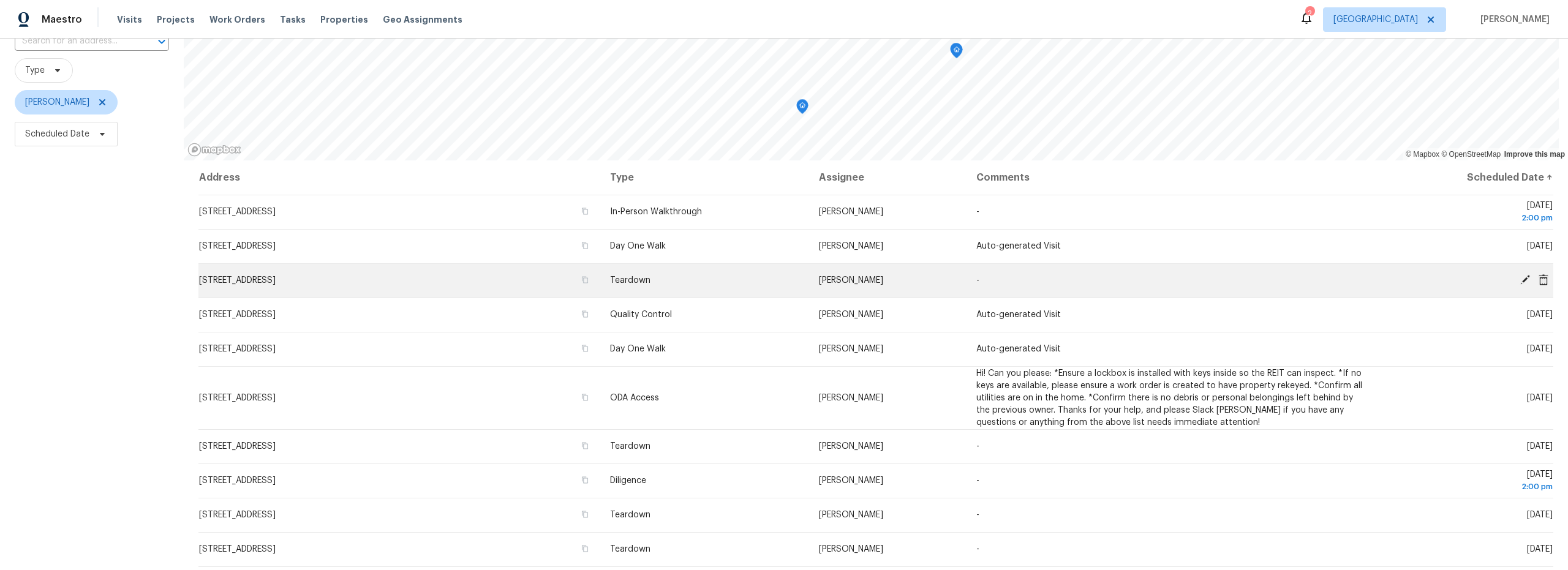
click at [1520, 281] on icon at bounding box center [1525, 280] width 11 height 11
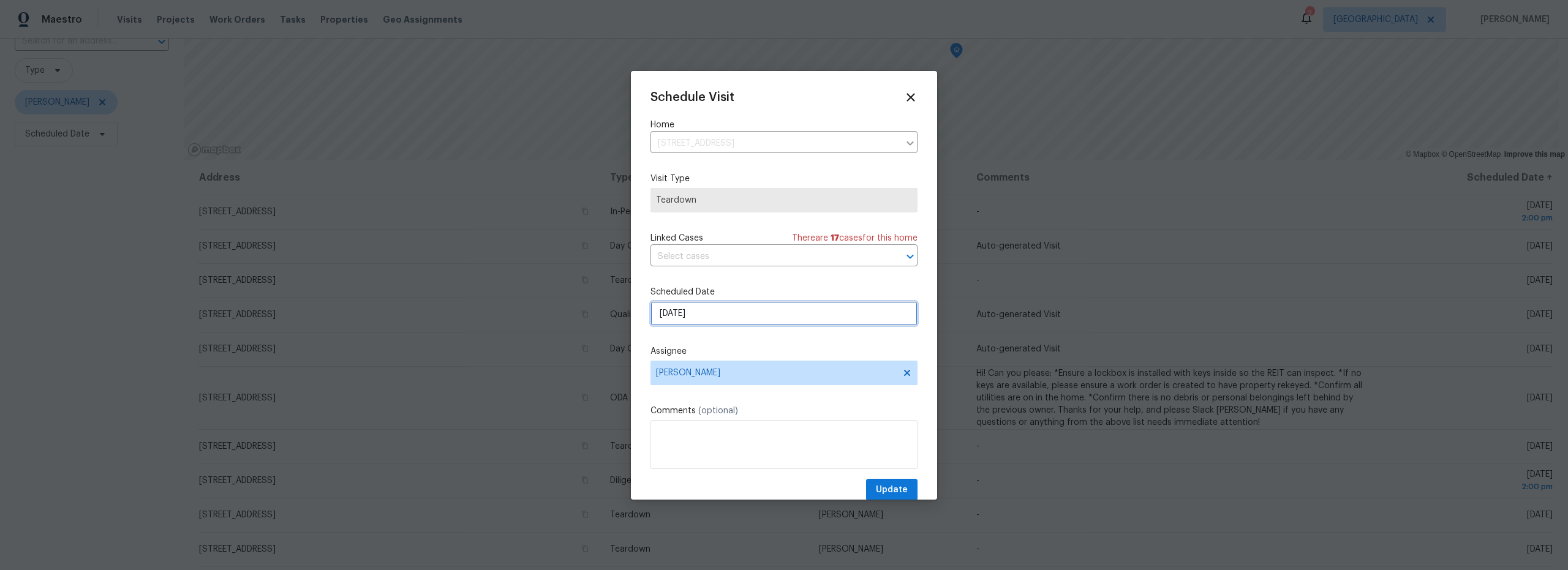
click at [760, 322] on input "[DATE]" at bounding box center [784, 313] width 267 height 24
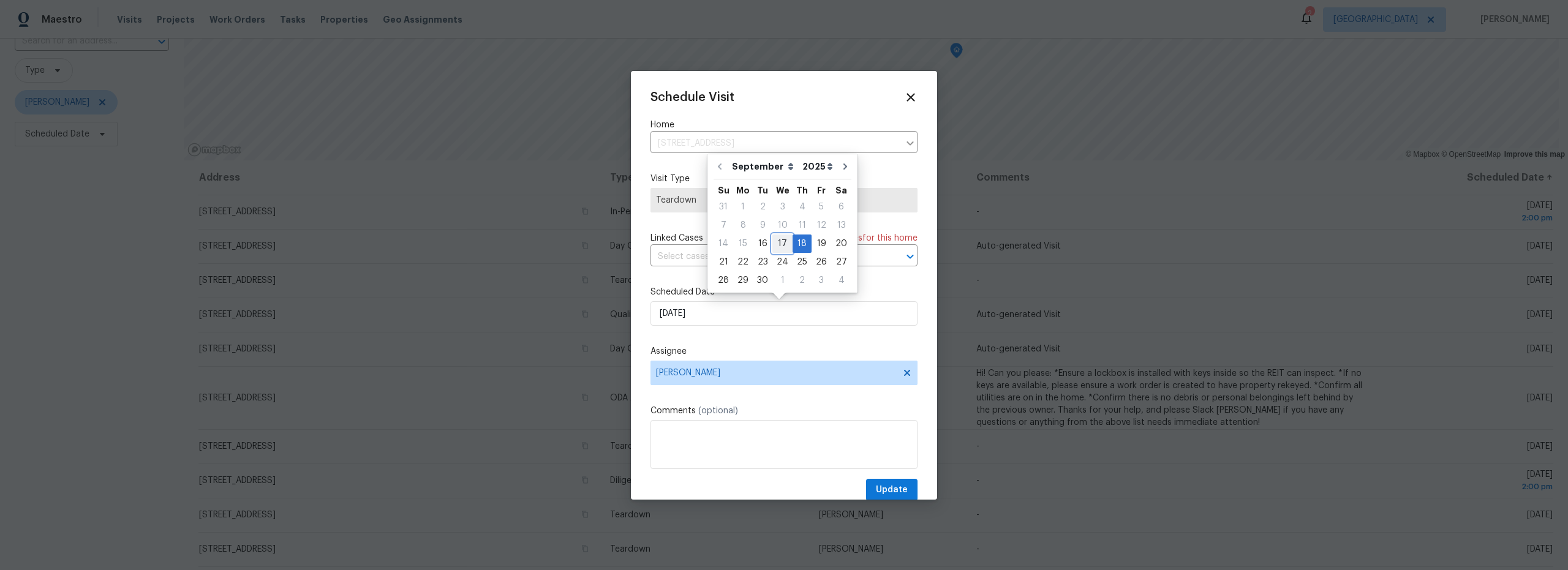
click at [781, 247] on div "17" at bounding box center [783, 243] width 20 height 17
type input "9/17/2025"
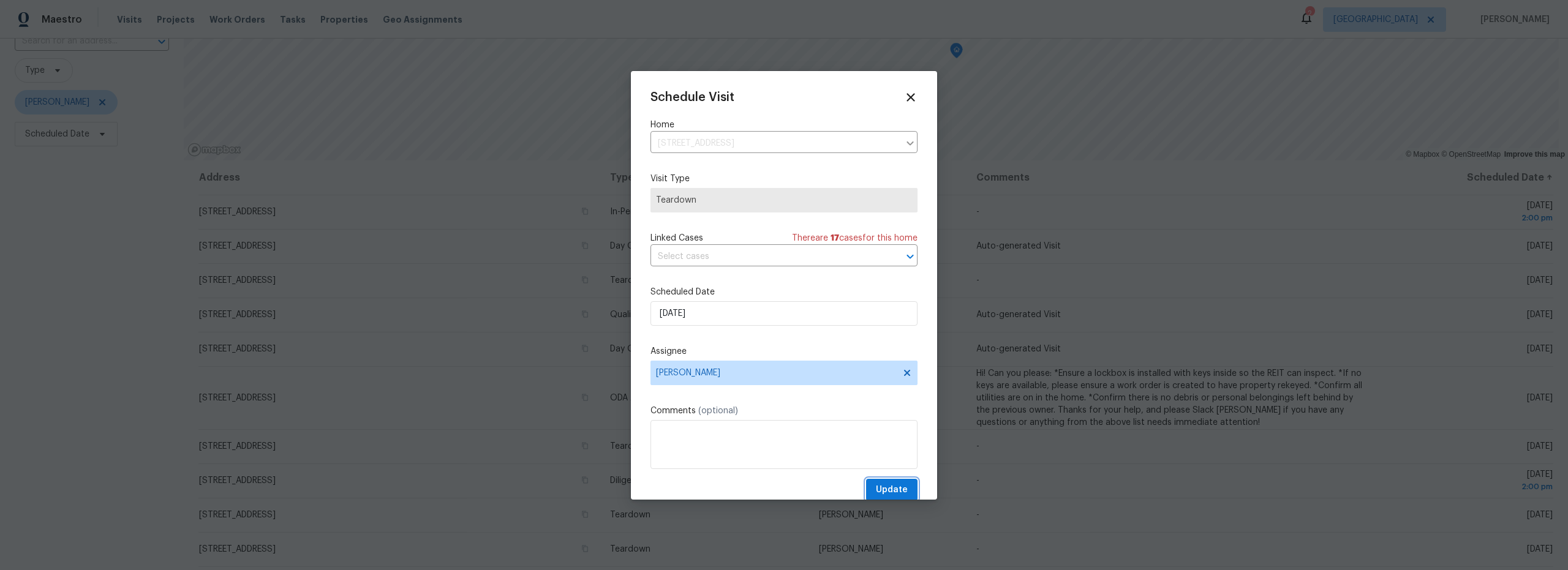
click at [884, 485] on span "Update" at bounding box center [892, 490] width 32 height 15
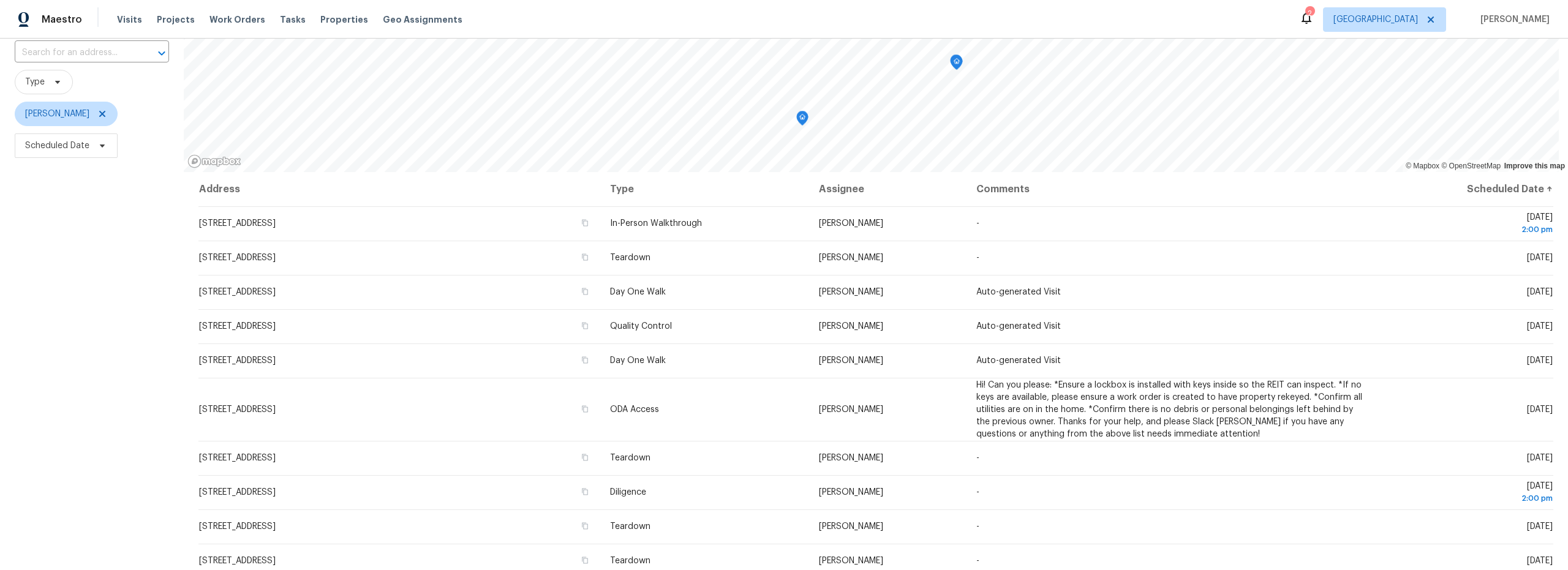
scroll to position [0, 0]
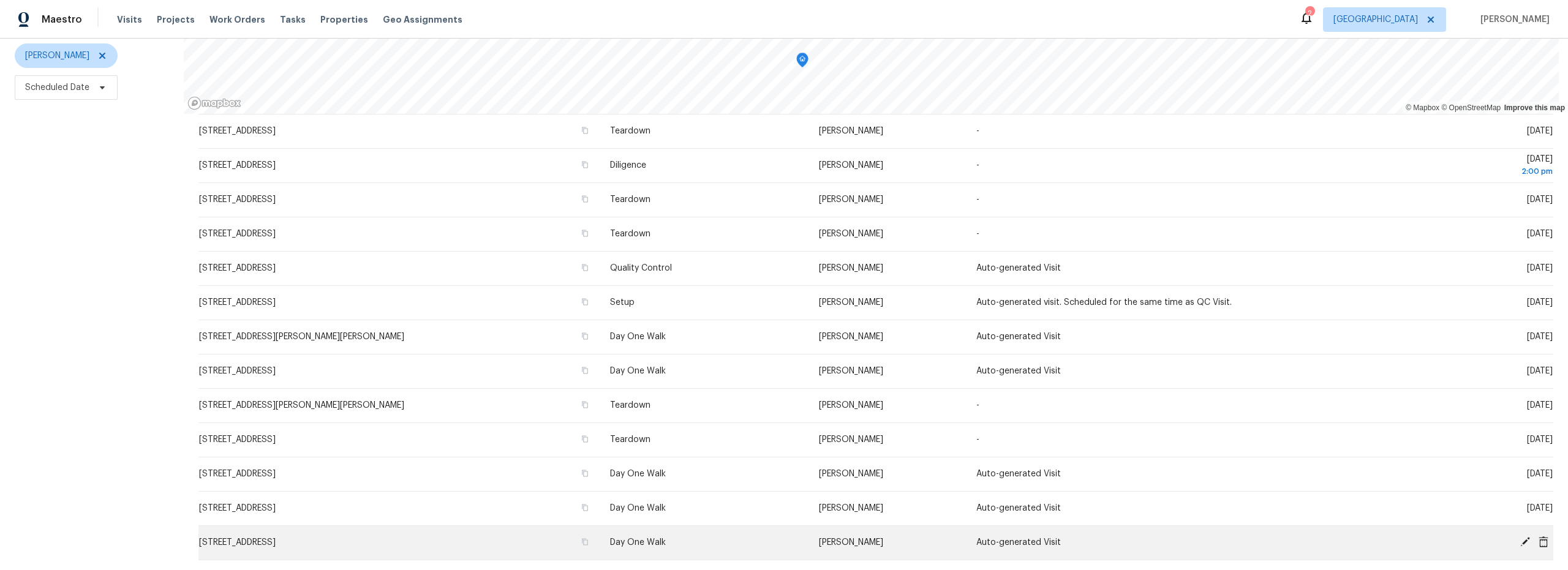
scroll to position [154, 0]
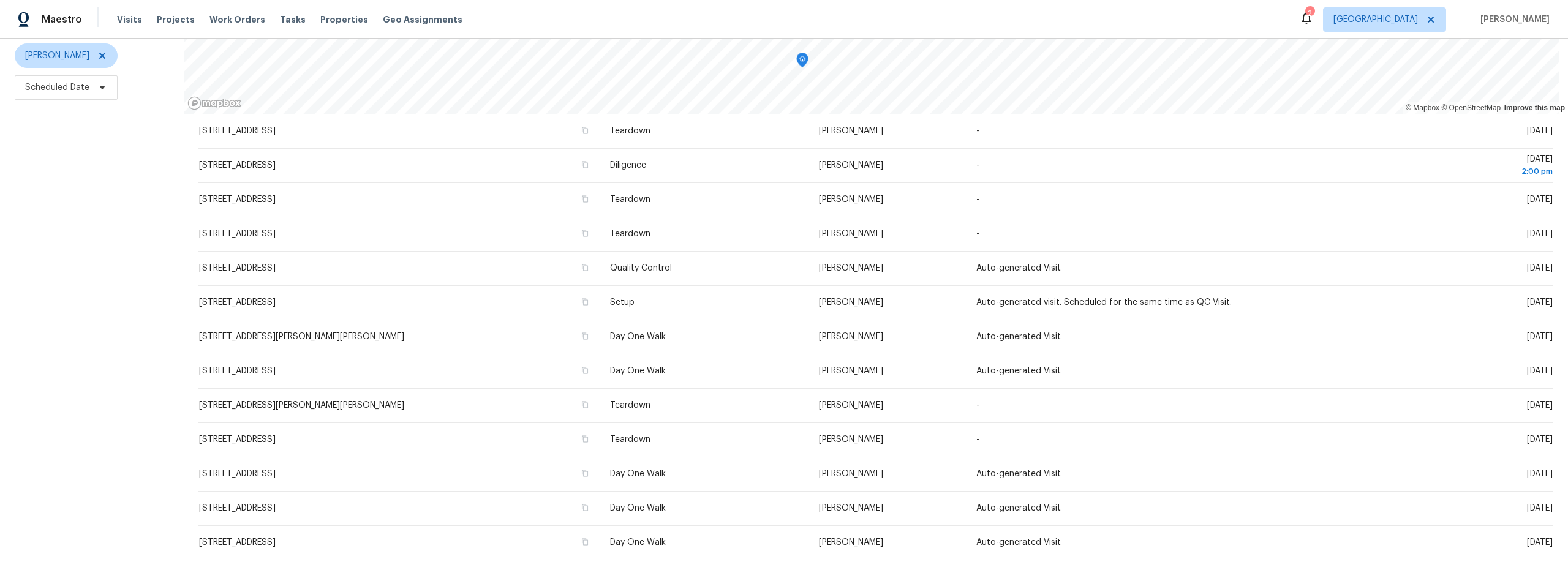
click at [87, 348] on div "Filters Reset ​ Type [PERSON_NAME] Scheduled Date" at bounding box center [91, 250] width 184 height 640
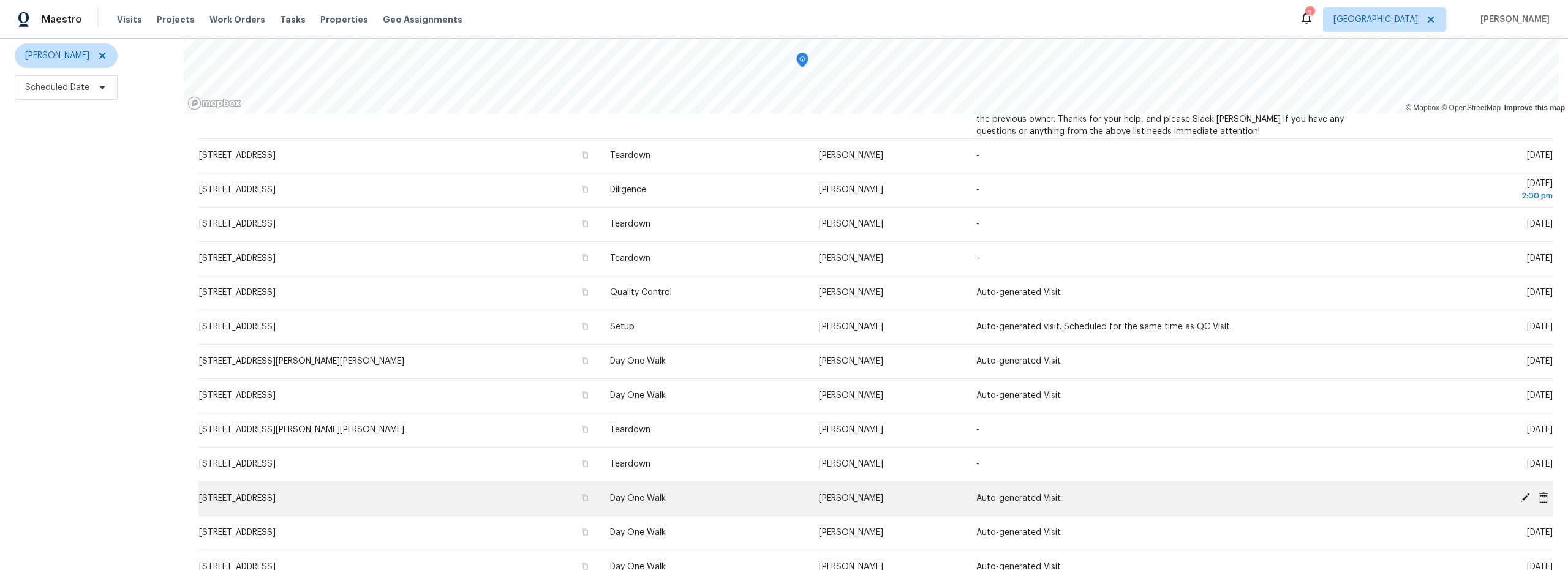
scroll to position [303, 0]
